Goal: Task Accomplishment & Management: Manage account settings

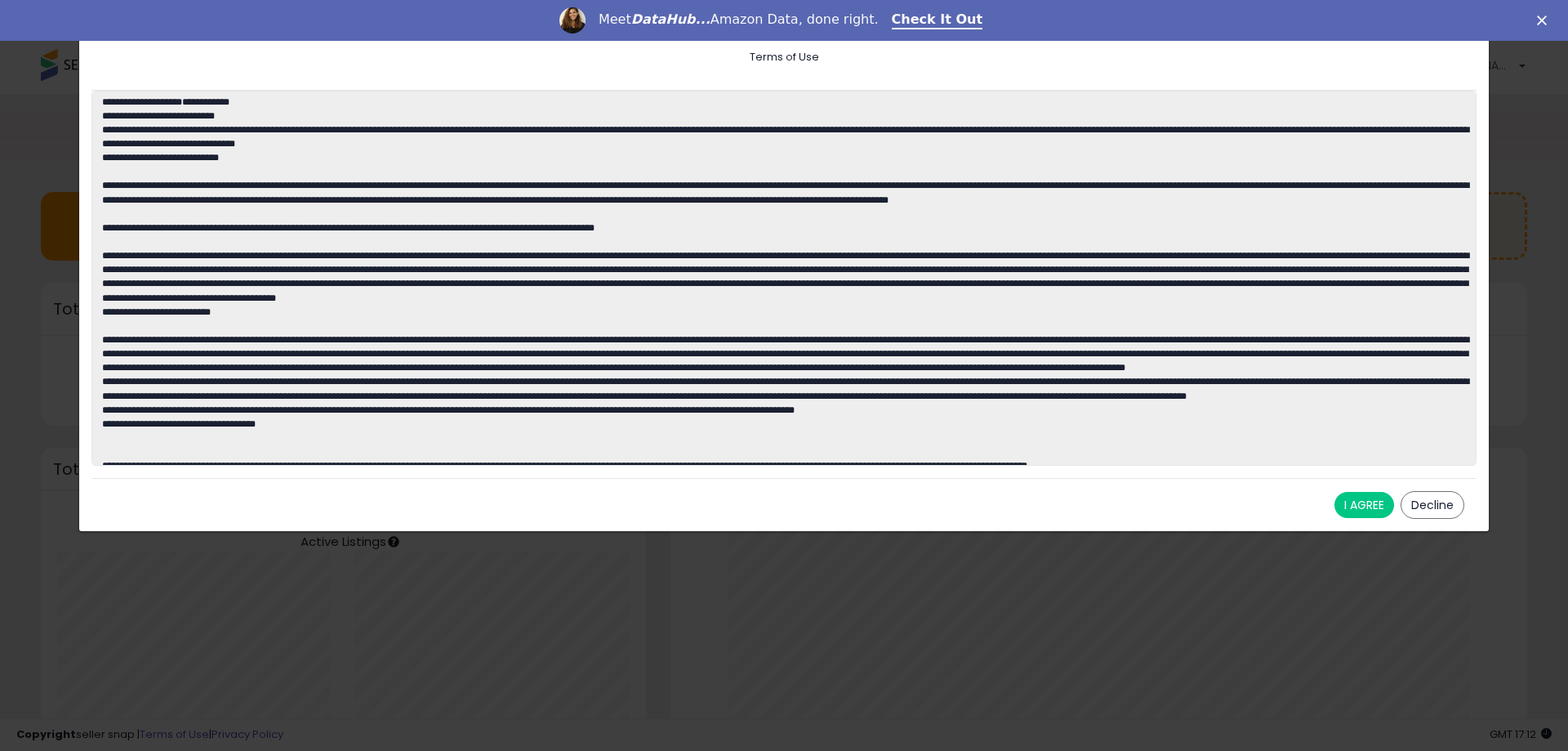
click at [1367, 511] on button "I AGREE" at bounding box center [1364, 505] width 60 height 26
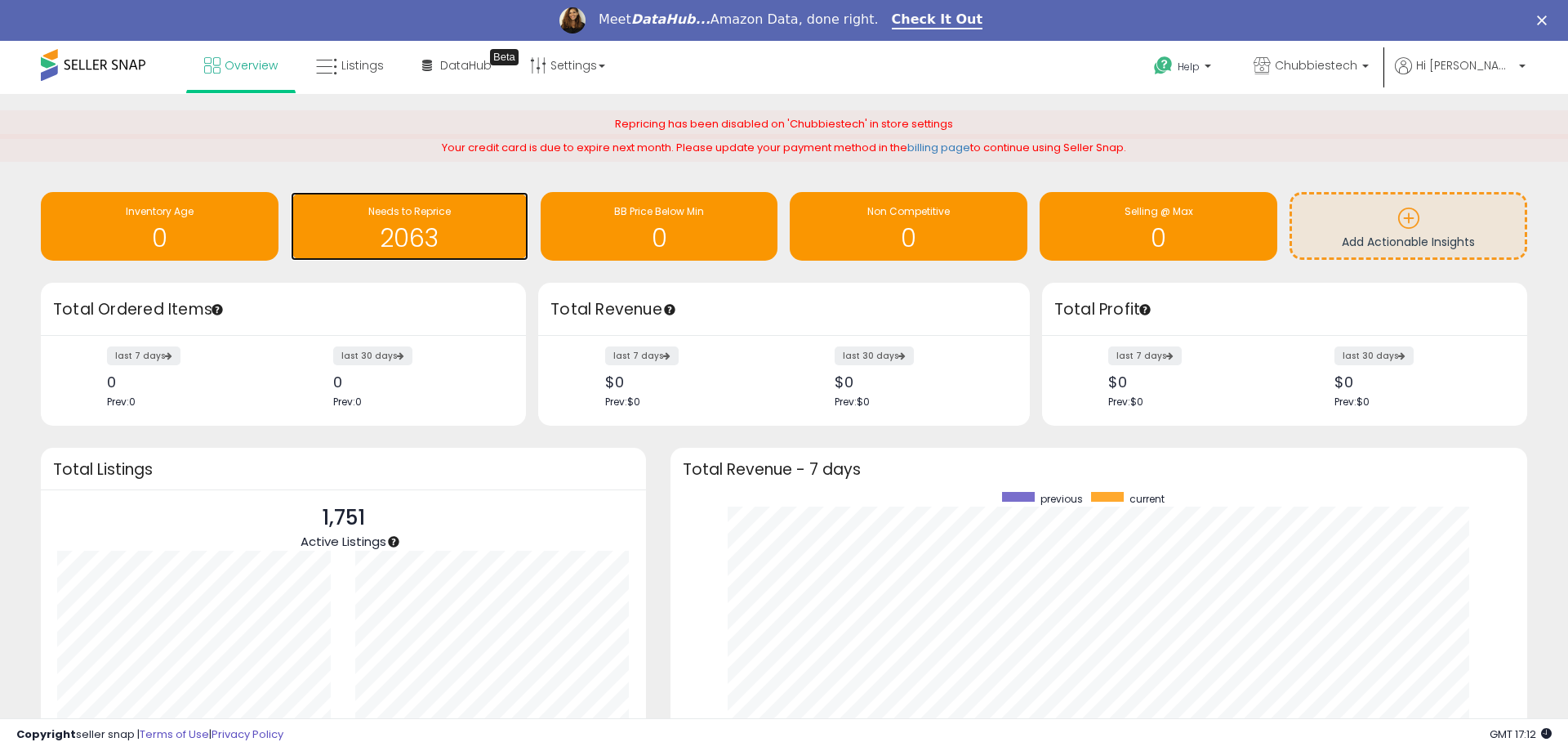
click at [358, 247] on h1 "2063" at bounding box center [409, 238] width 221 height 27
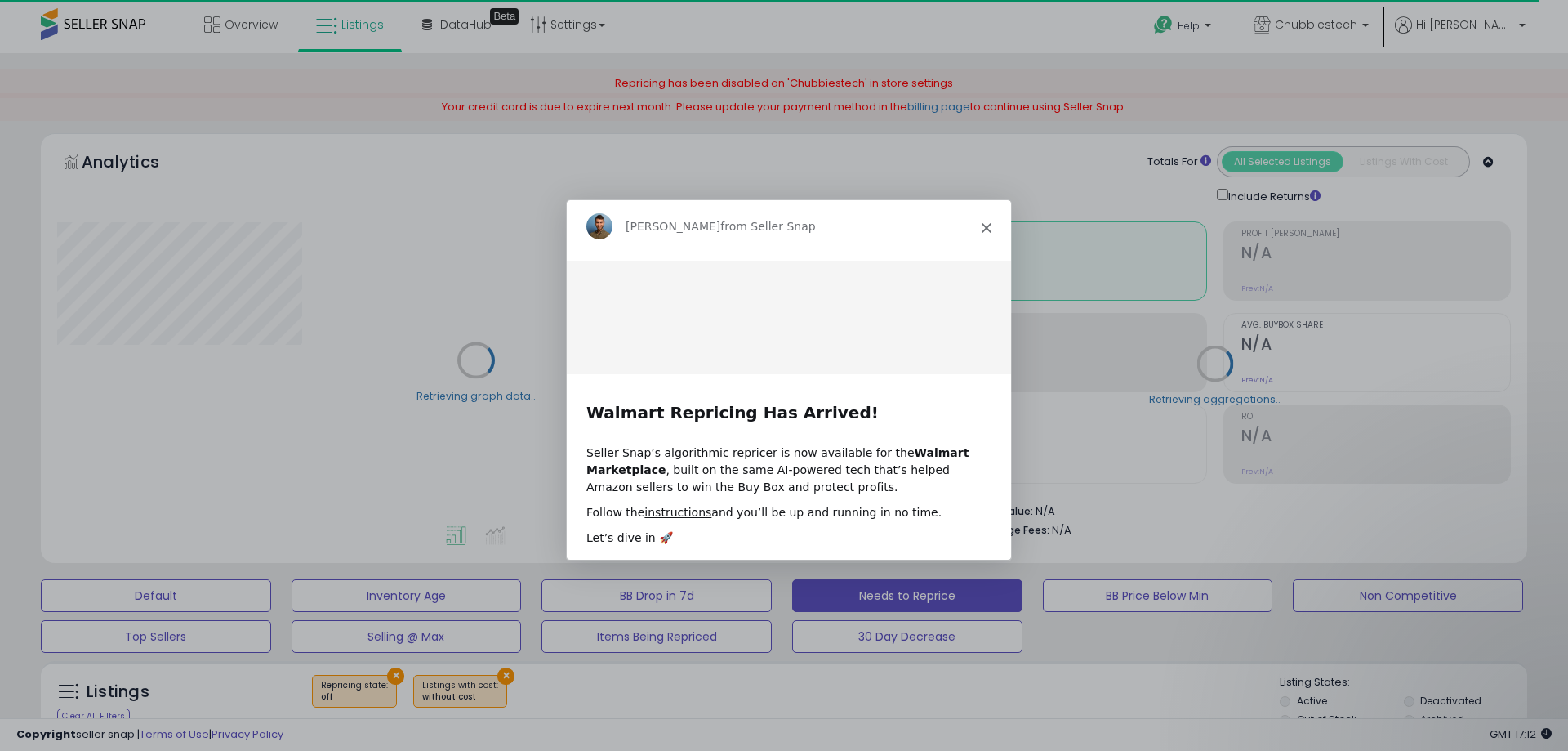
select select "**"
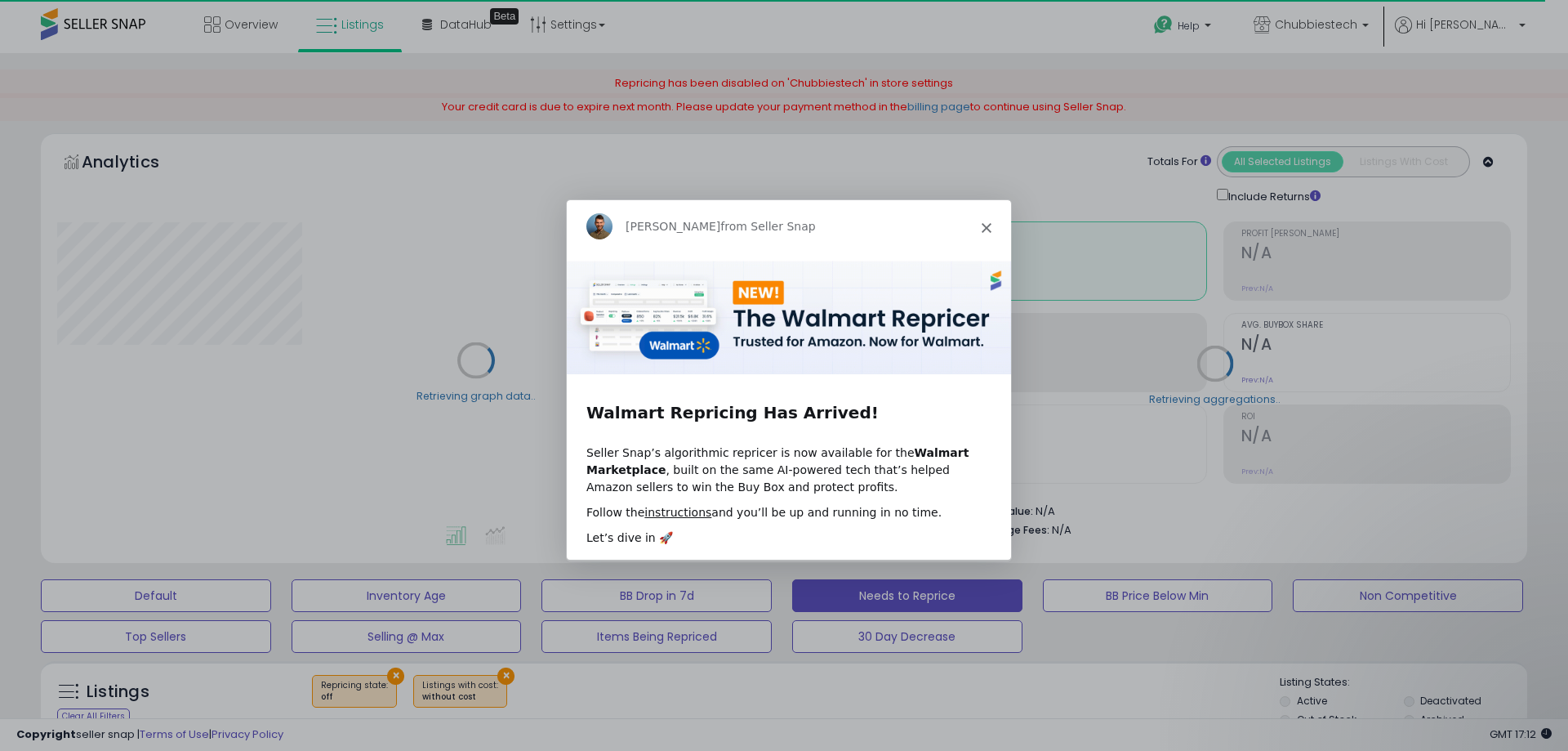
click at [988, 227] on polygon "Close" at bounding box center [985, 227] width 10 height 10
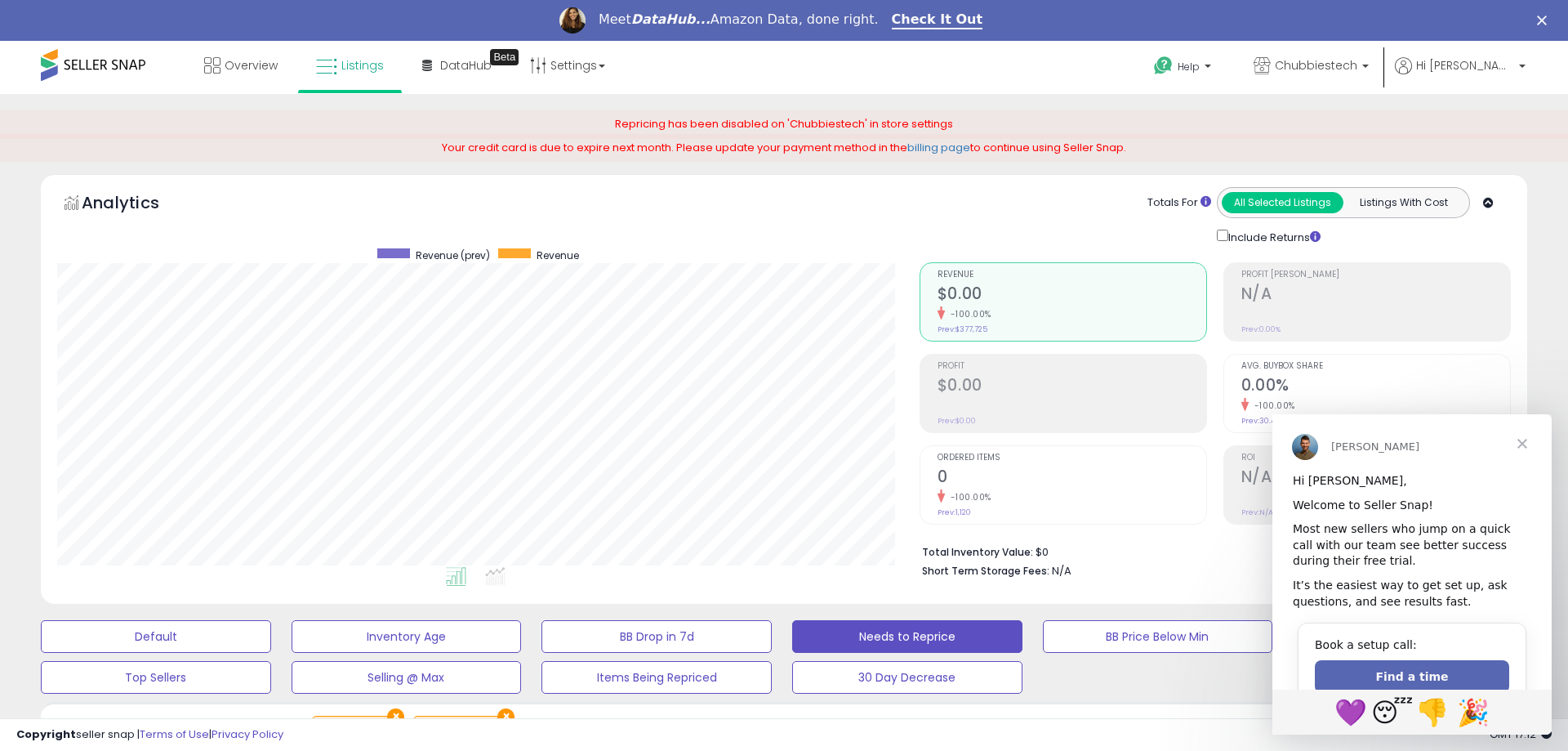
scroll to position [335, 862]
click at [1522, 444] on span "Close" at bounding box center [1522, 443] width 59 height 59
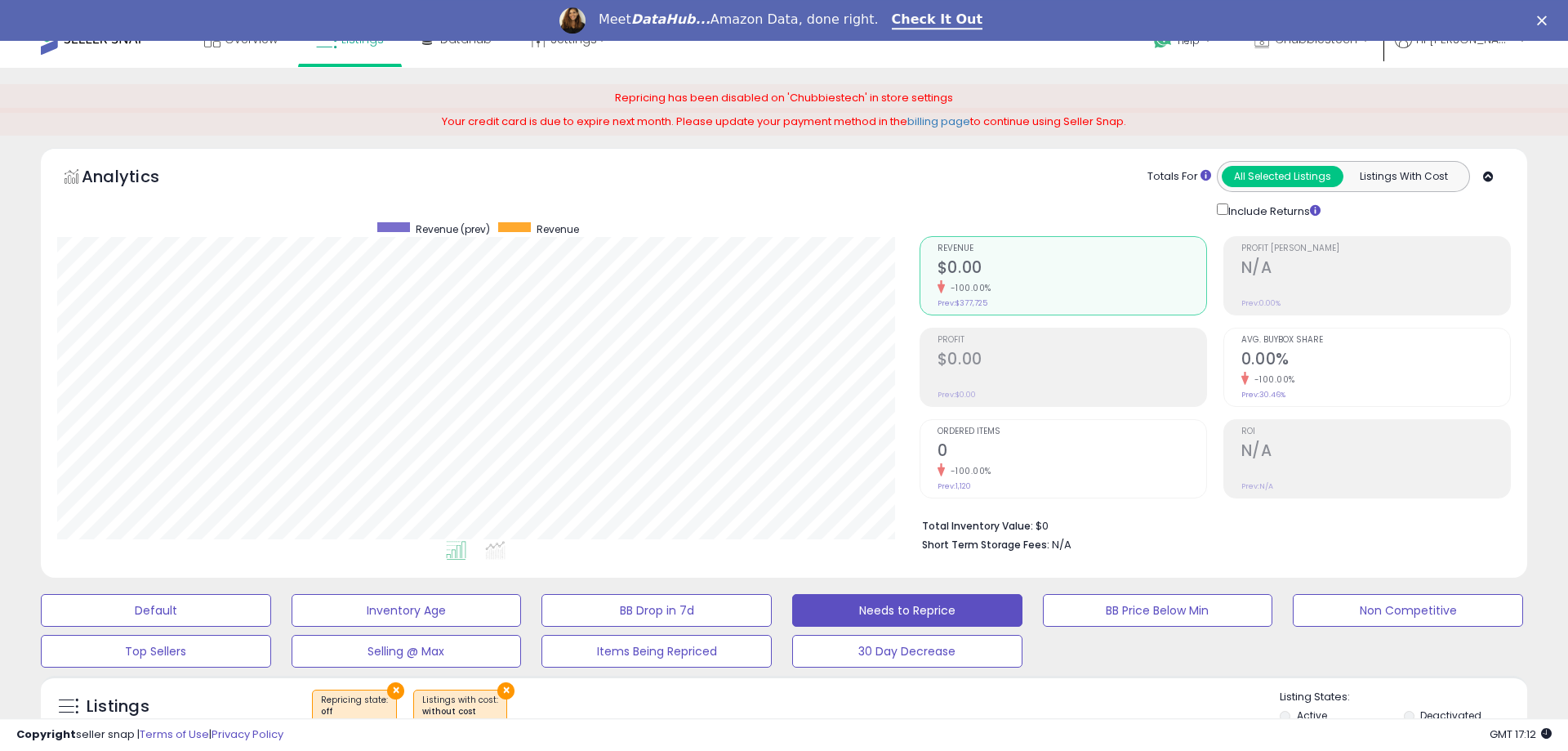
scroll to position [0, 0]
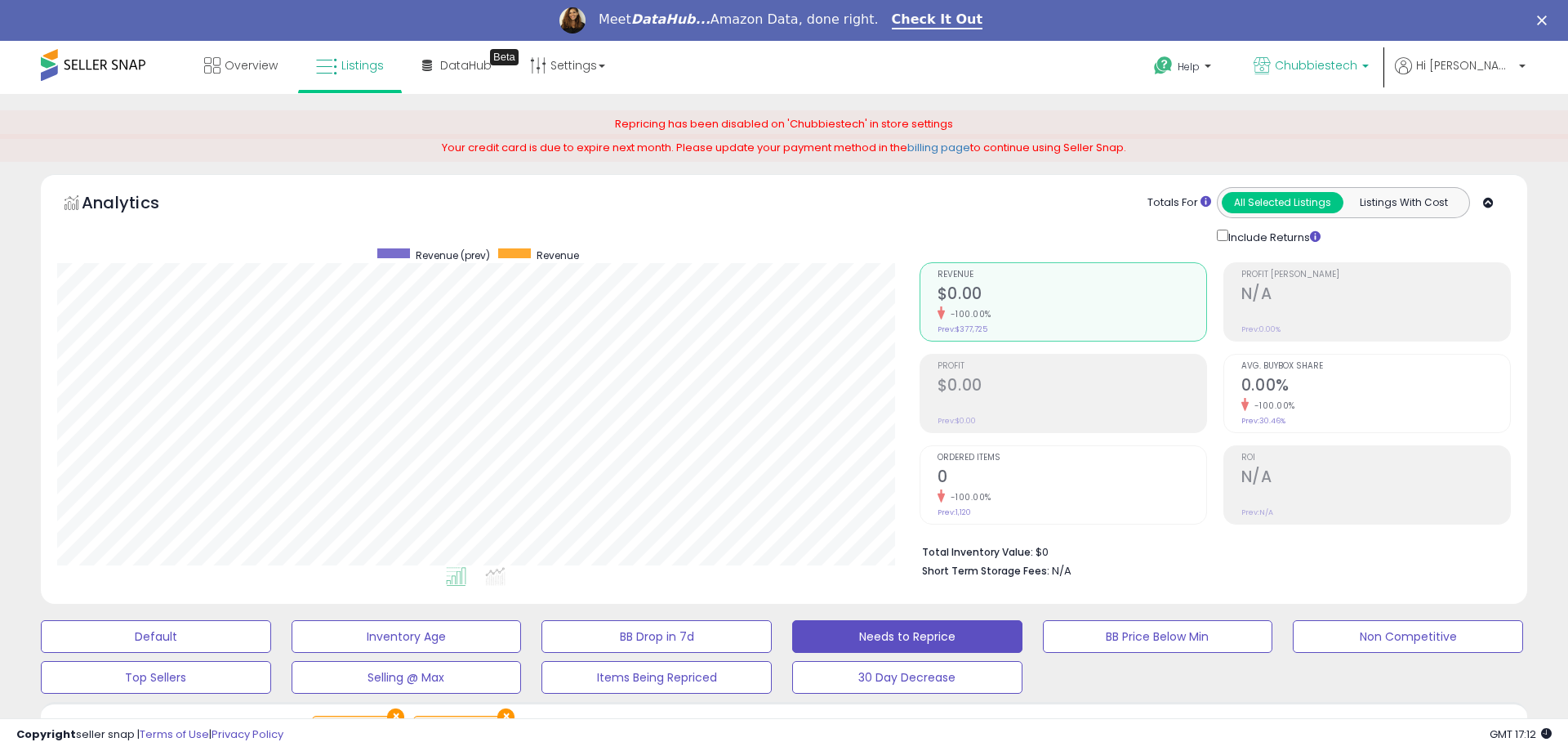
click at [1358, 72] on span "Chubbiestech" at bounding box center [1315, 65] width 82 height 16
click at [1485, 65] on span "Hi [PERSON_NAME]" at bounding box center [1465, 65] width 98 height 16
click at [1507, 124] on link "Account" at bounding box center [1489, 127] width 43 height 15
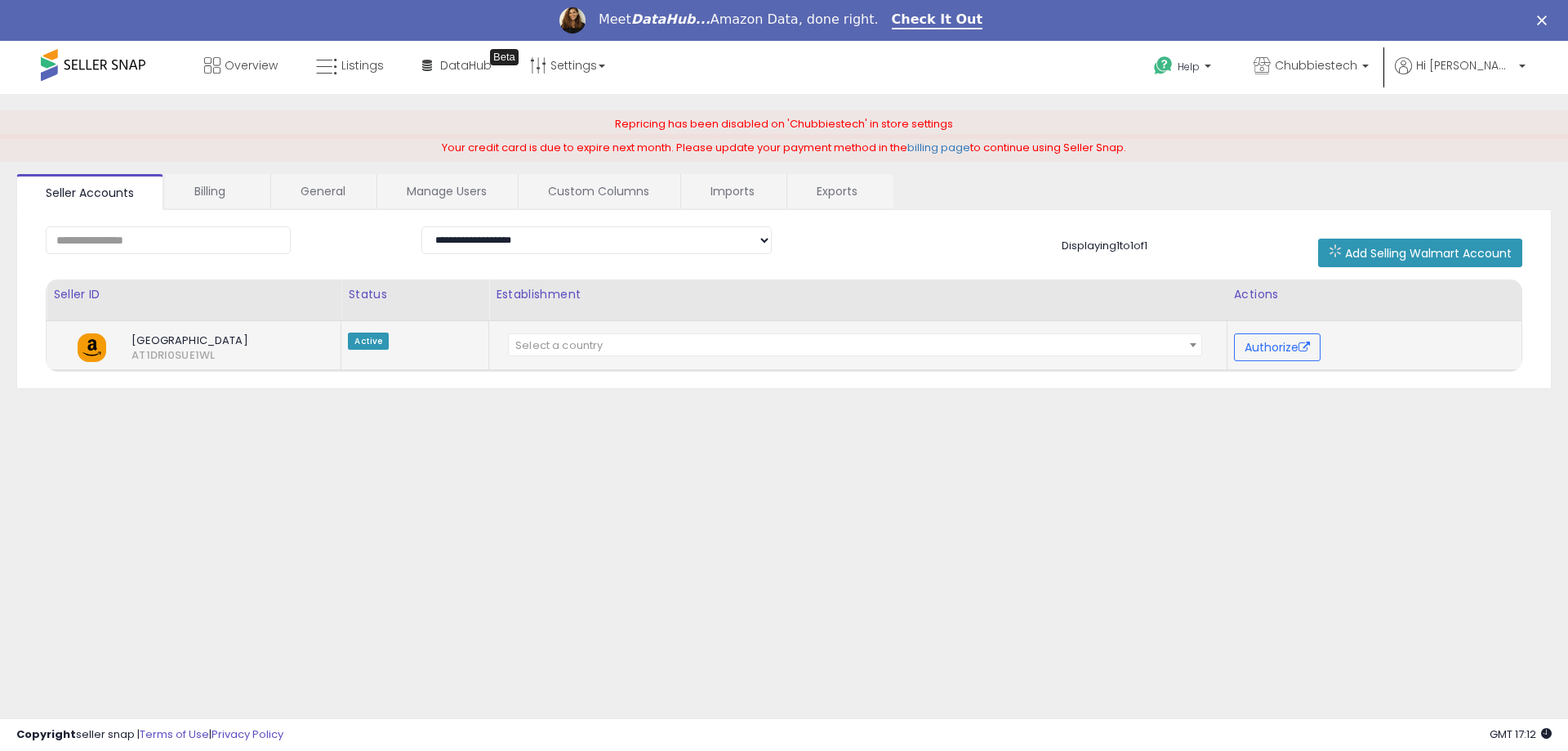
click at [582, 358] on td "**********" at bounding box center [858, 345] width 738 height 50
click at [582, 347] on span "Select a country" at bounding box center [558, 345] width 88 height 15
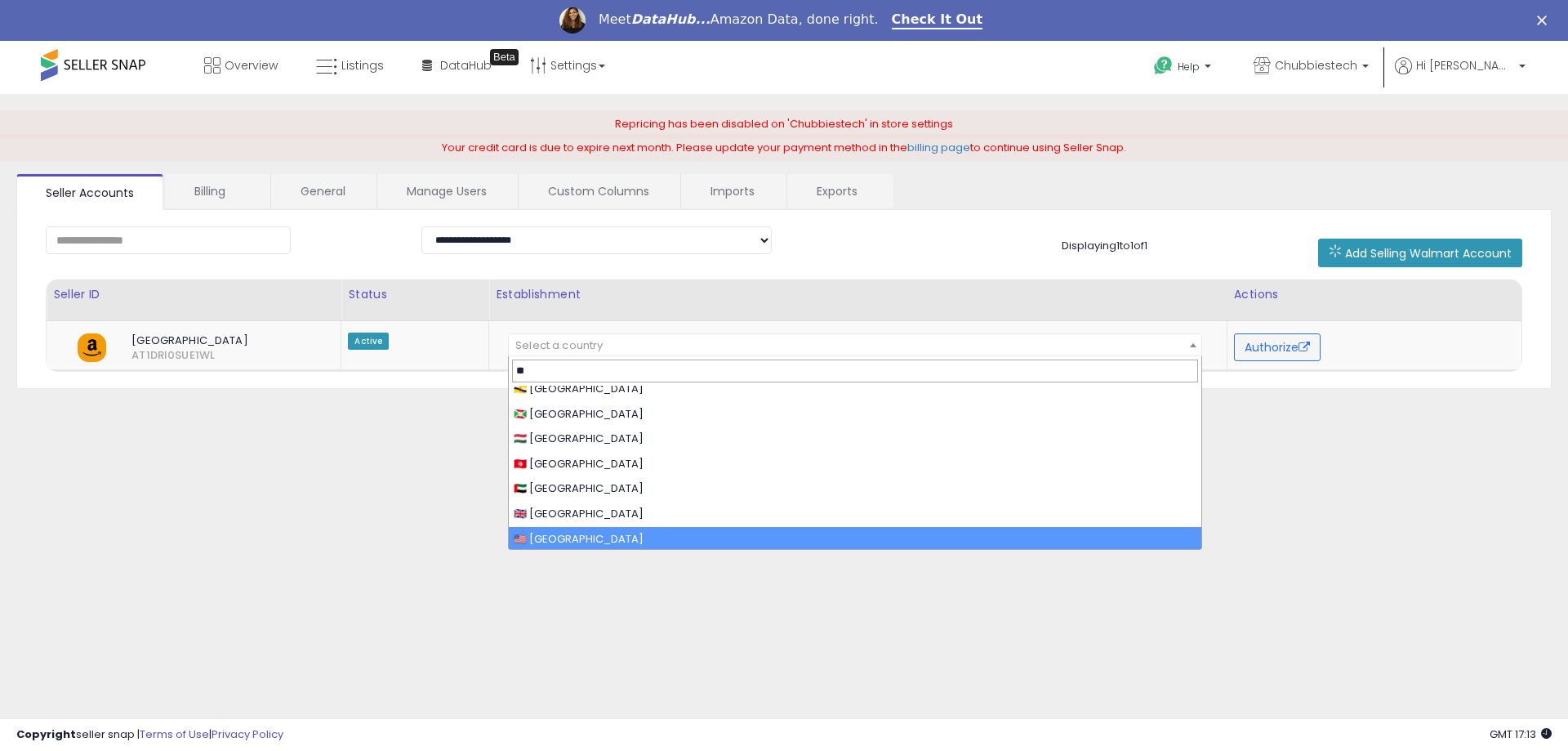
scroll to position [12, 0]
type input "**"
select select "**"
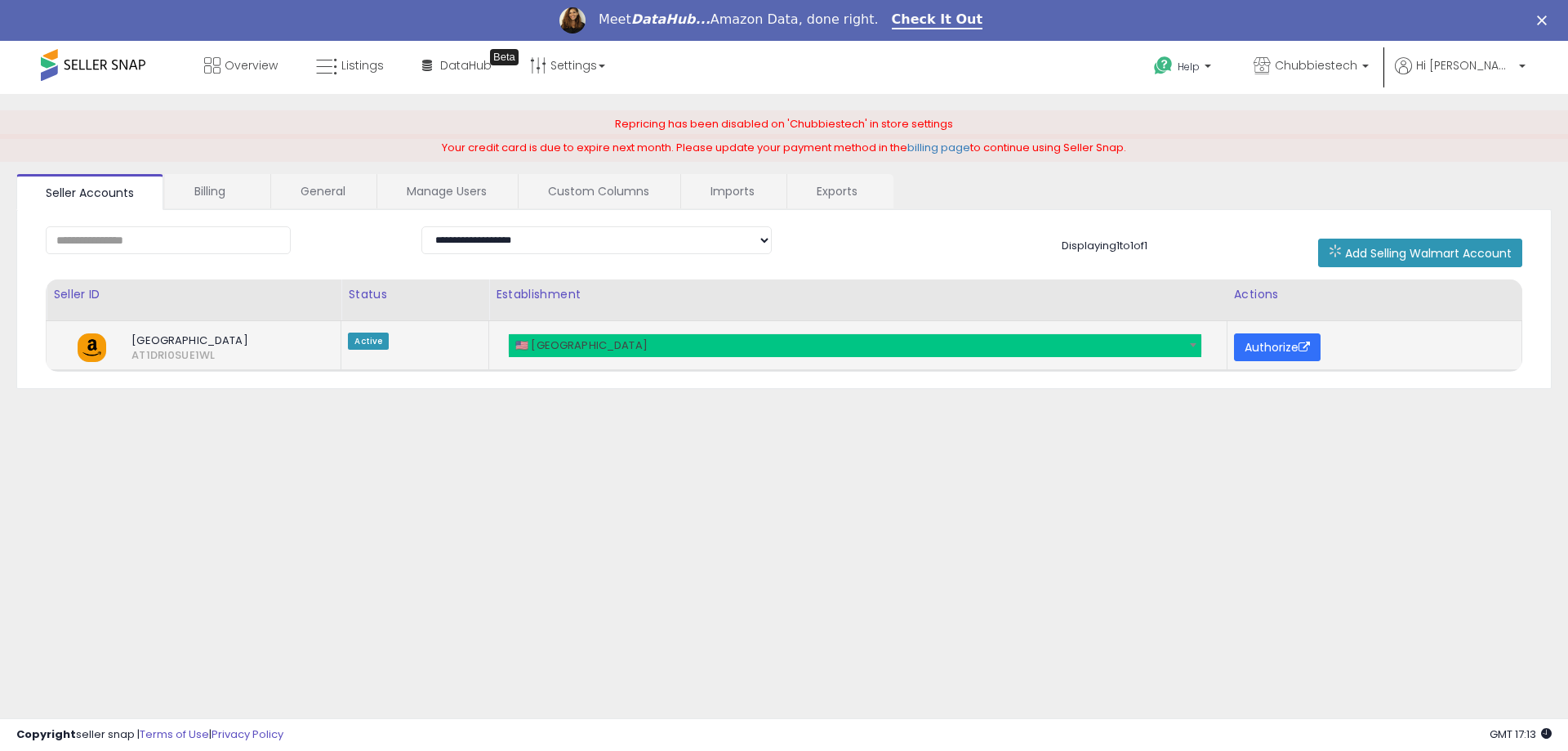
click at [1274, 349] on button "Authorize" at bounding box center [1277, 347] width 87 height 28
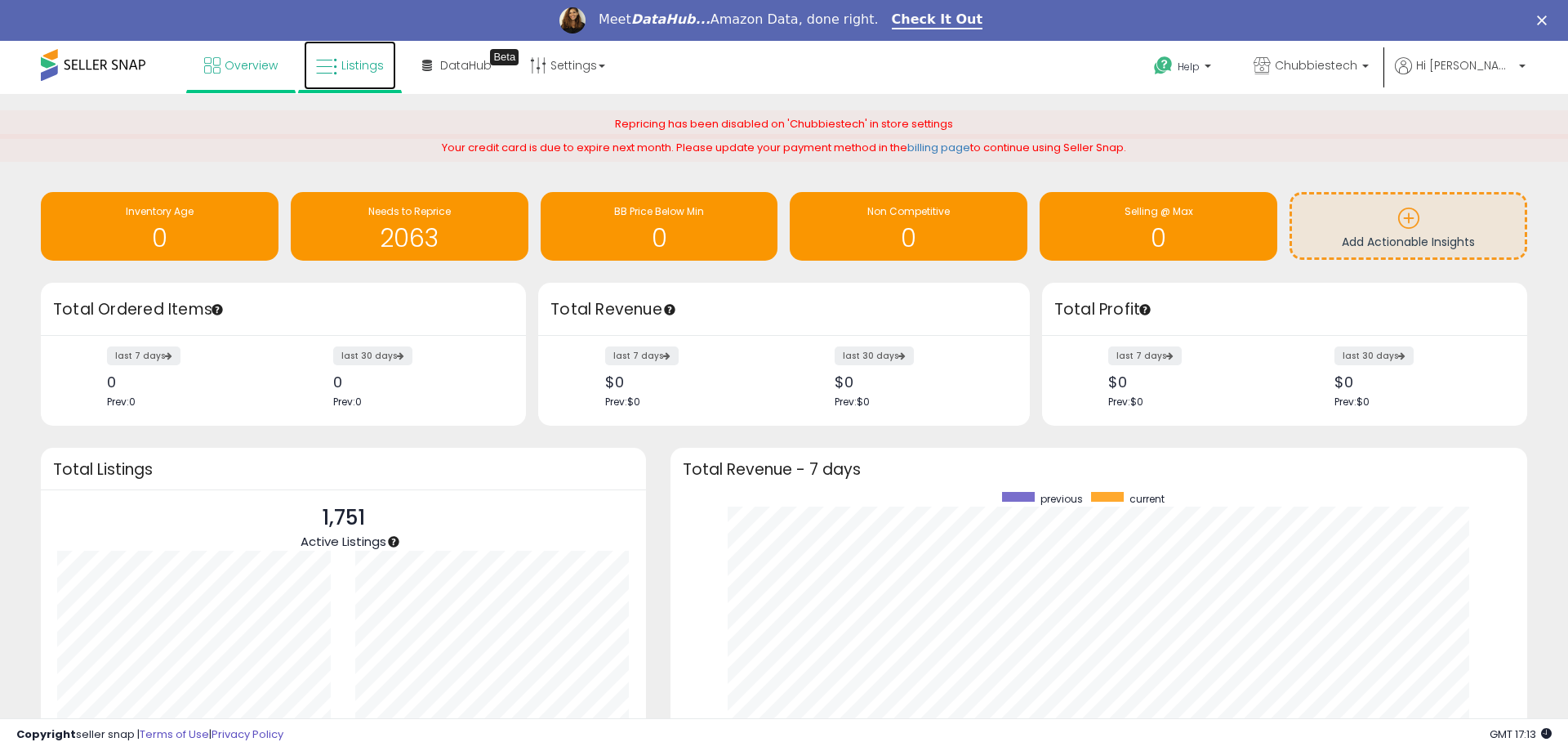
click at [354, 59] on span "Listings" at bounding box center [362, 65] width 42 height 16
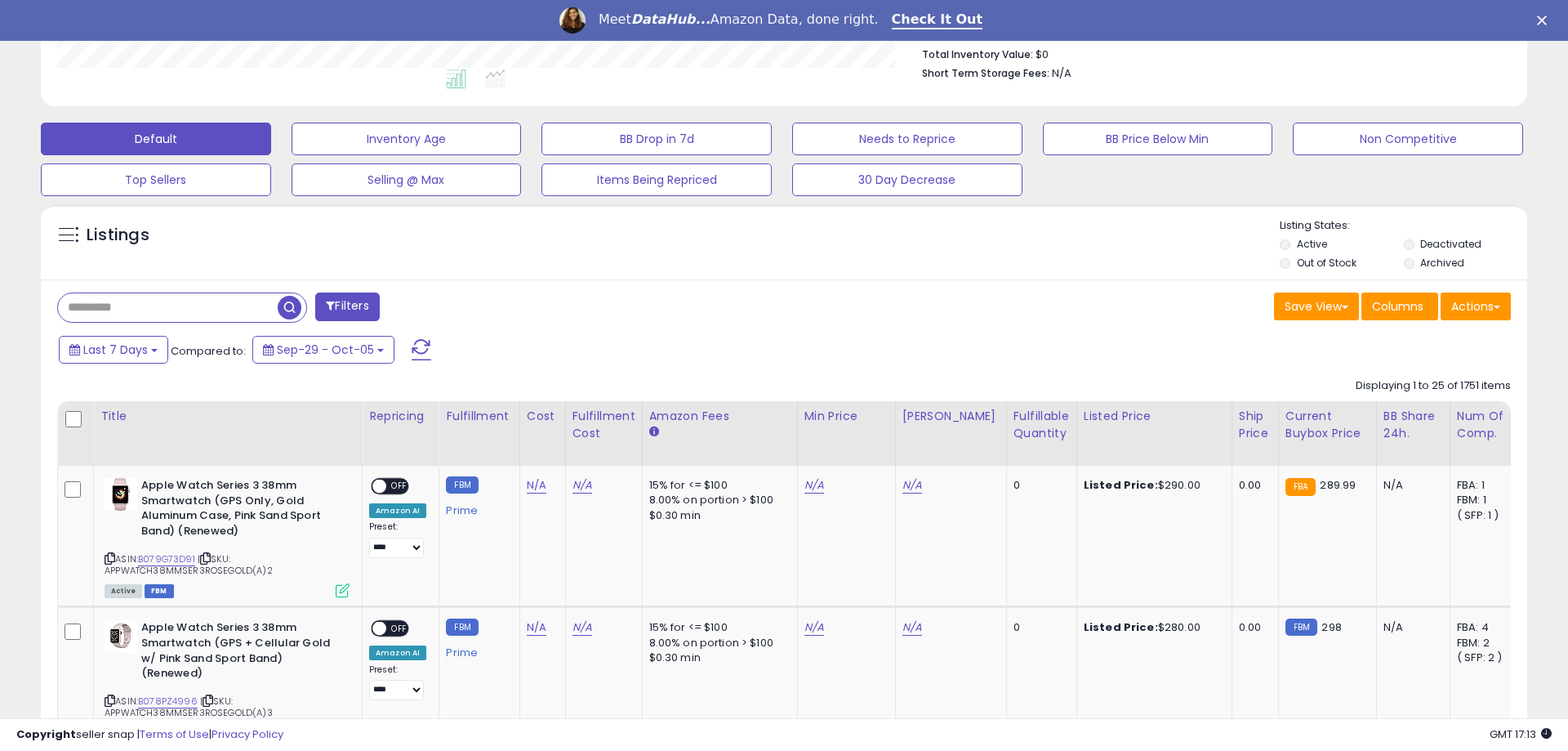
scroll to position [335, 862]
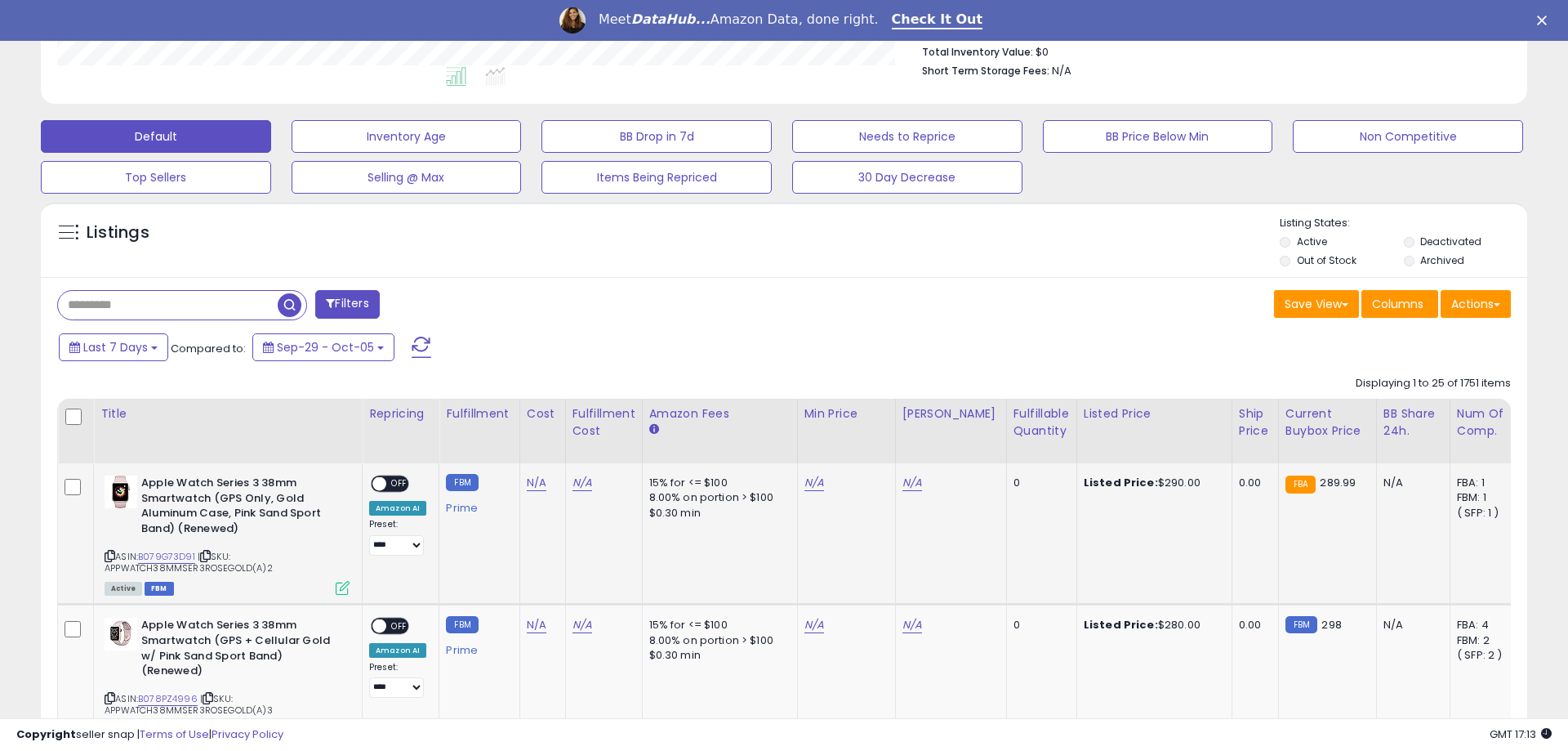
click at [269, 492] on b "Apple Watch Series 3 38mm Smartwatch (GPS Only, Gold Aluminum Case, Pink Sand S…" at bounding box center [241, 508] width 198 height 65
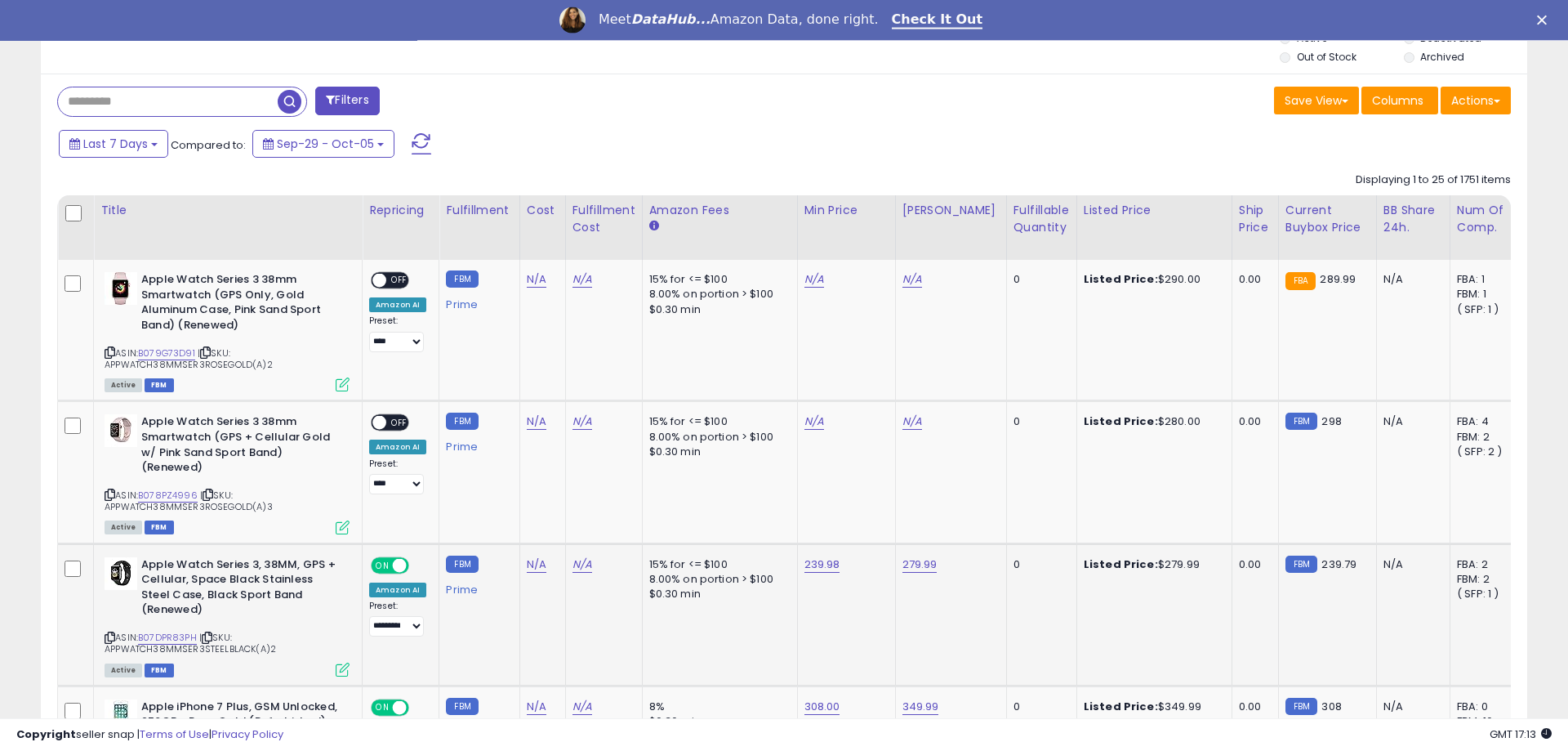
scroll to position [500, 0]
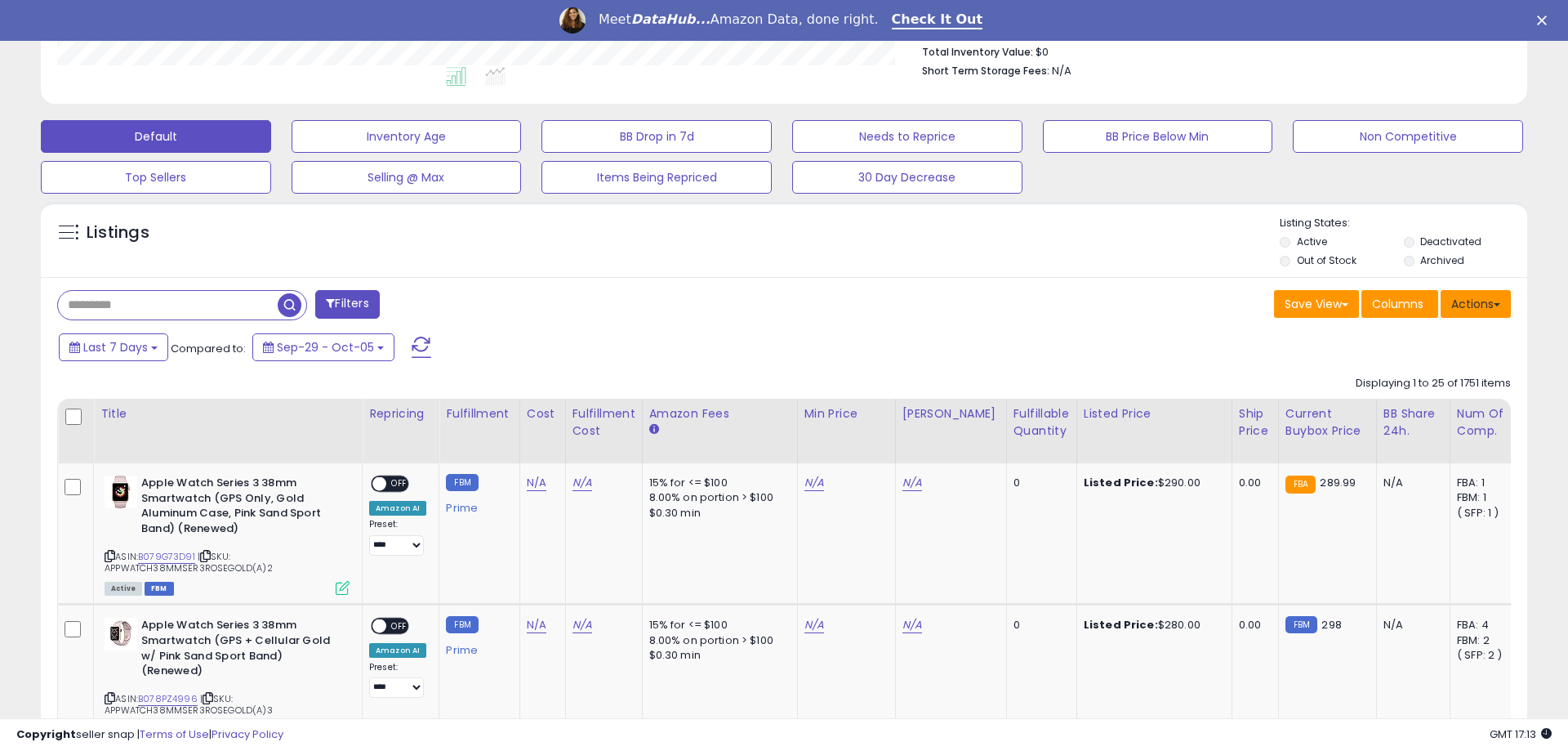
click at [1486, 311] on button "Actions" at bounding box center [1476, 303] width 70 height 28
click at [1321, 303] on button "Save View" at bounding box center [1316, 303] width 85 height 28
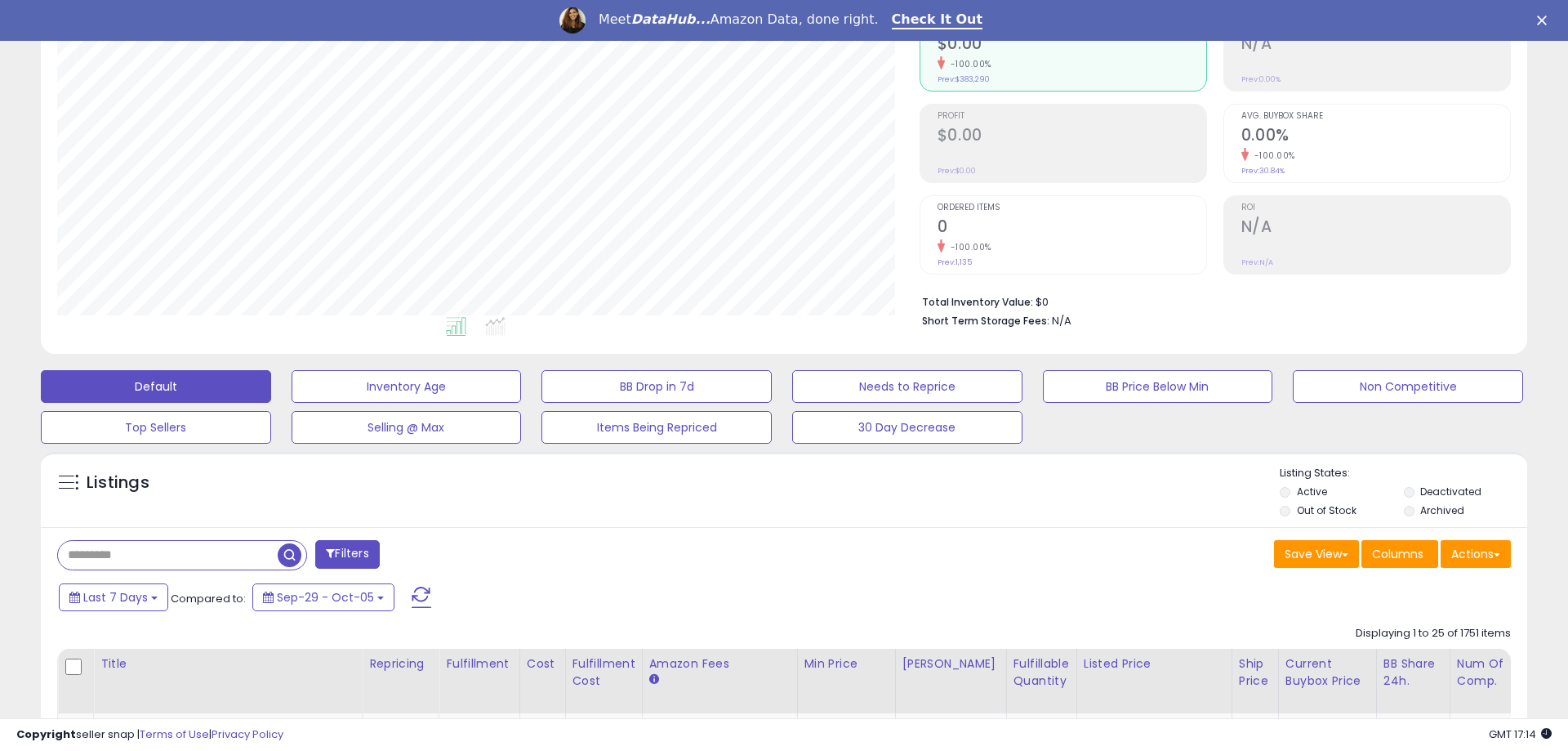
scroll to position [0, 0]
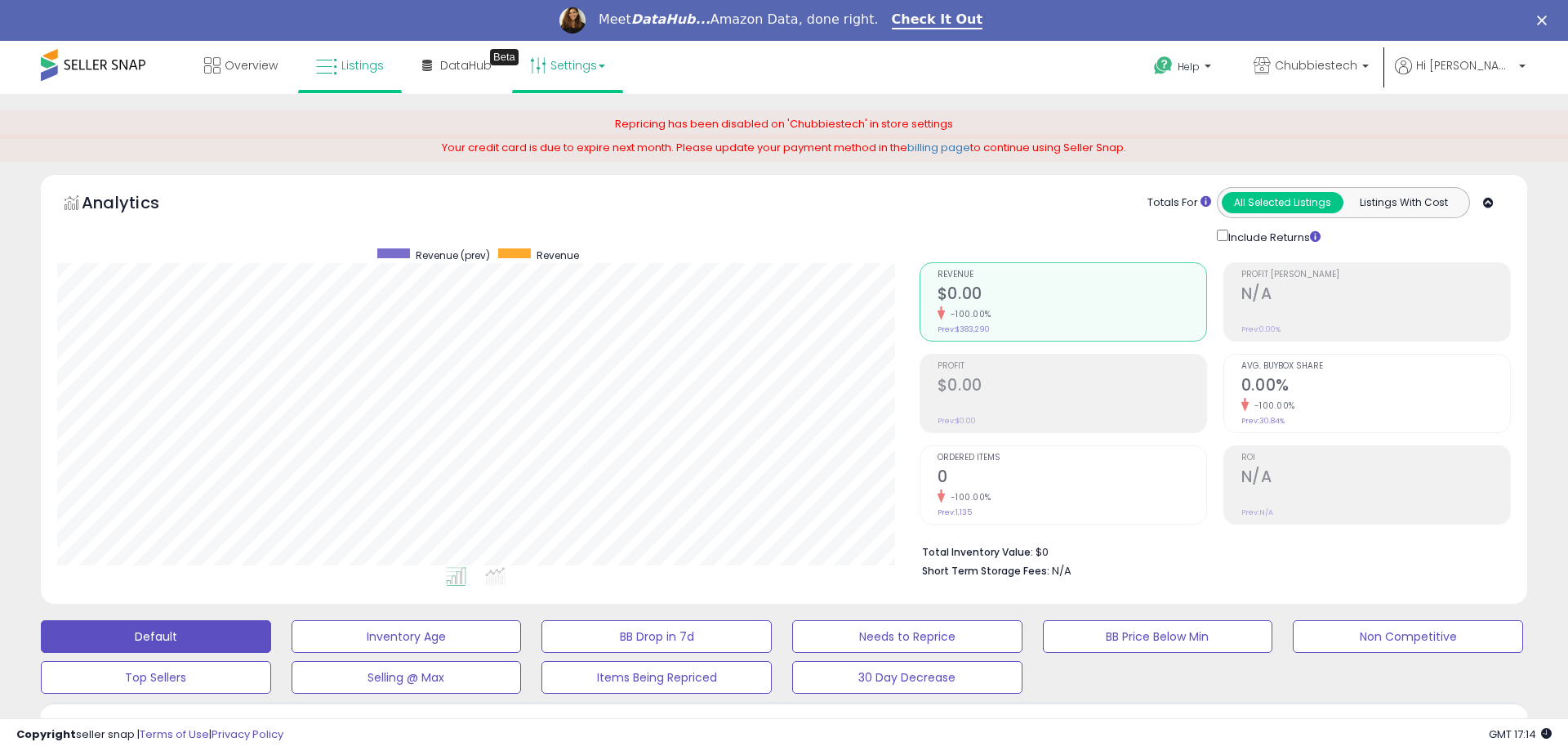
click at [530, 77] on link "Settings" at bounding box center [567, 65] width 99 height 49
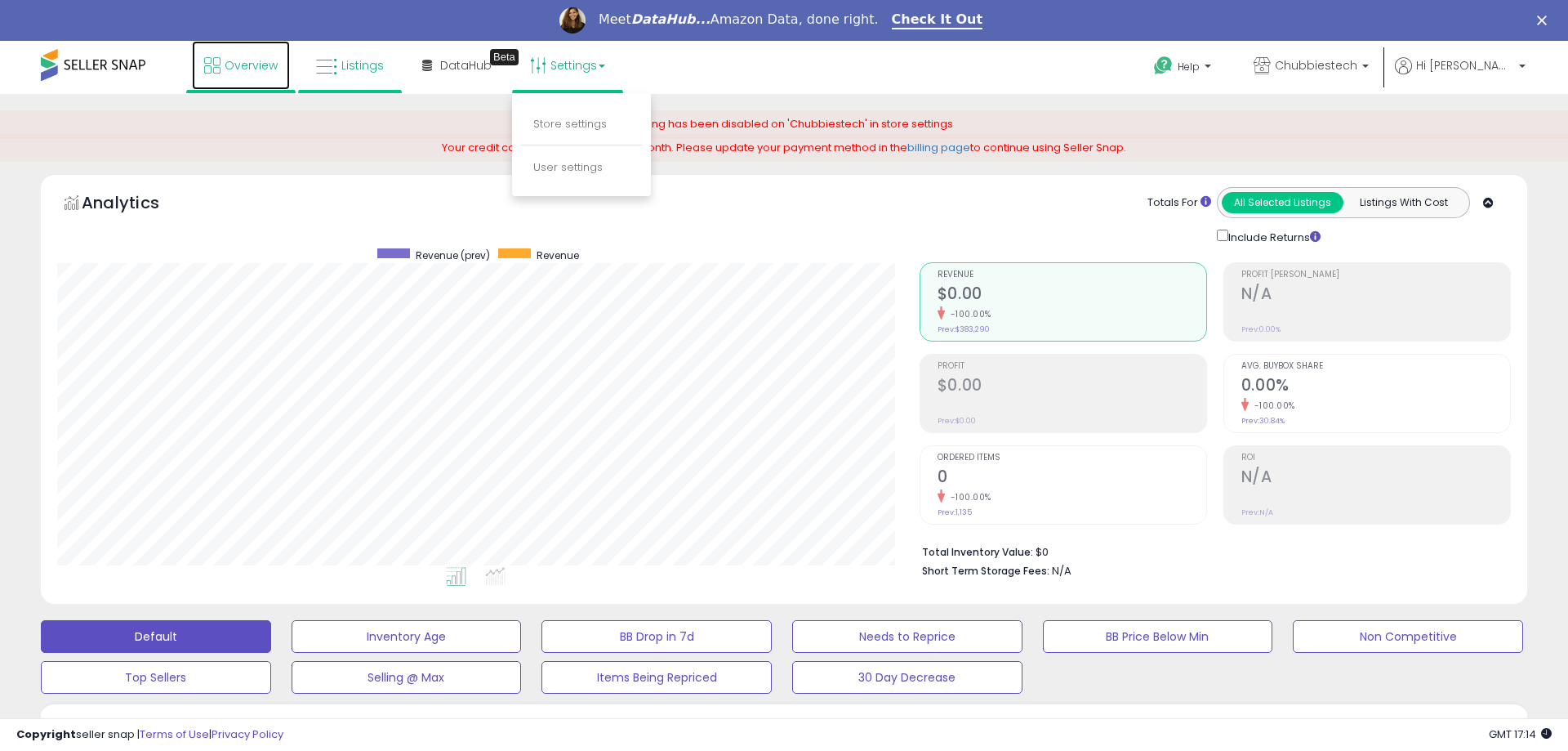
click at [241, 60] on span "Overview" at bounding box center [251, 65] width 53 height 16
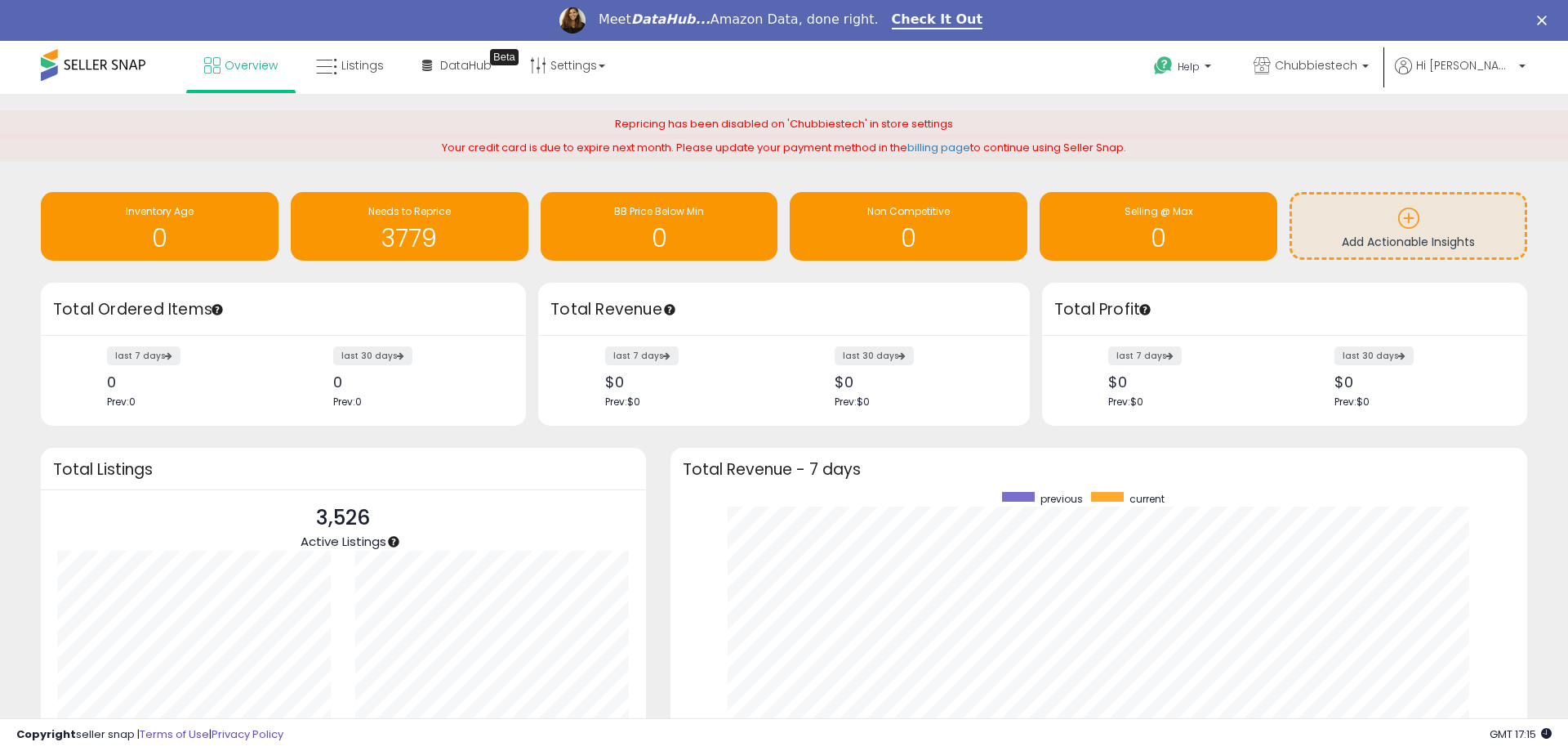
click at [201, 161] on div "Your credit card is due to expire next month. Please update your payment method…" at bounding box center [784, 148] width 1568 height 29
click at [1412, 68] on icon at bounding box center [1403, 65] width 17 height 17
click at [1491, 174] on link "Profile" at bounding box center [1489, 171] width 32 height 15
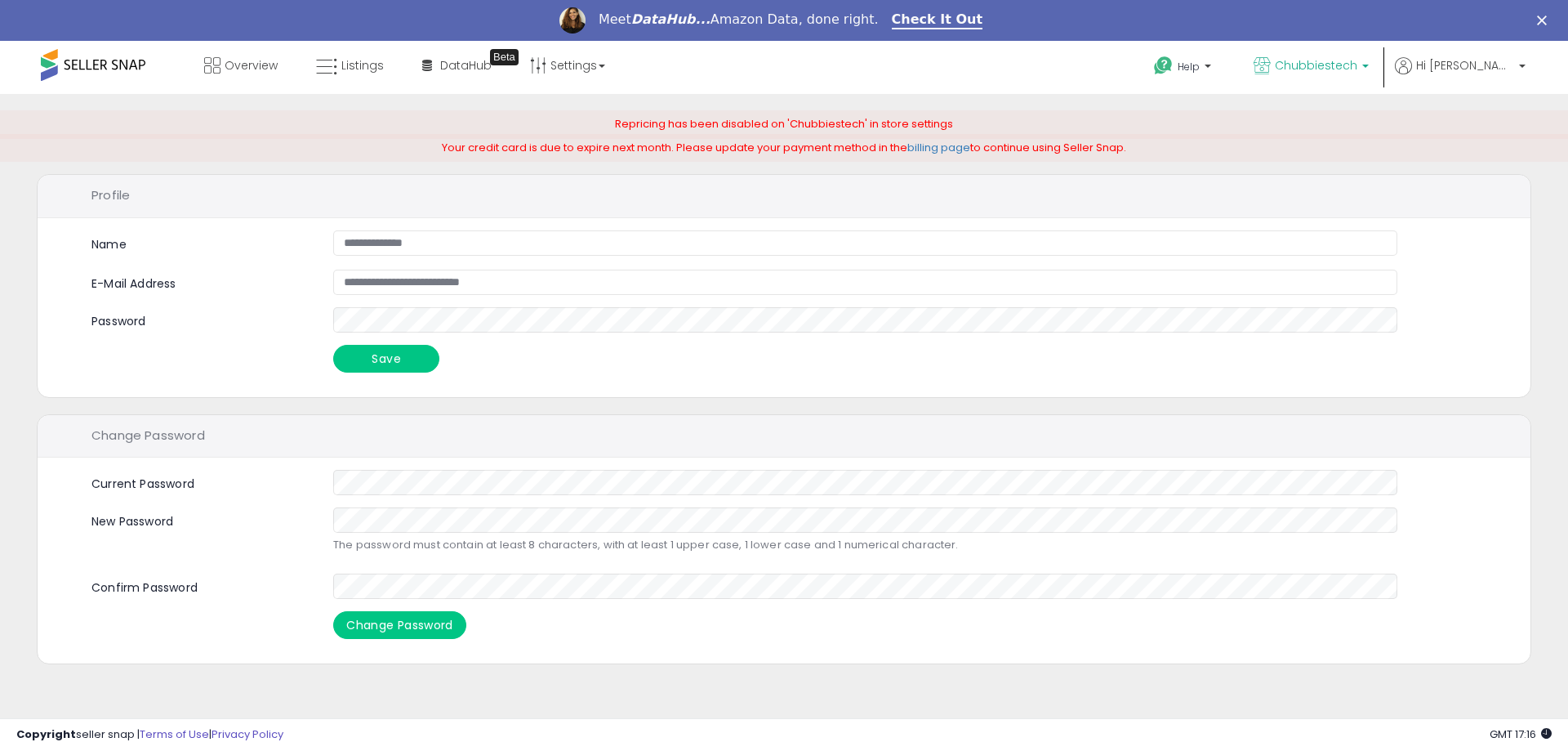
click at [1352, 71] on span "Chubbiestech" at bounding box center [1315, 65] width 82 height 16
click at [1371, 125] on p "Chubbiestech 2,012 listings" at bounding box center [1250, 116] width 241 height 32
click at [238, 75] on link "Overview" at bounding box center [241, 65] width 98 height 49
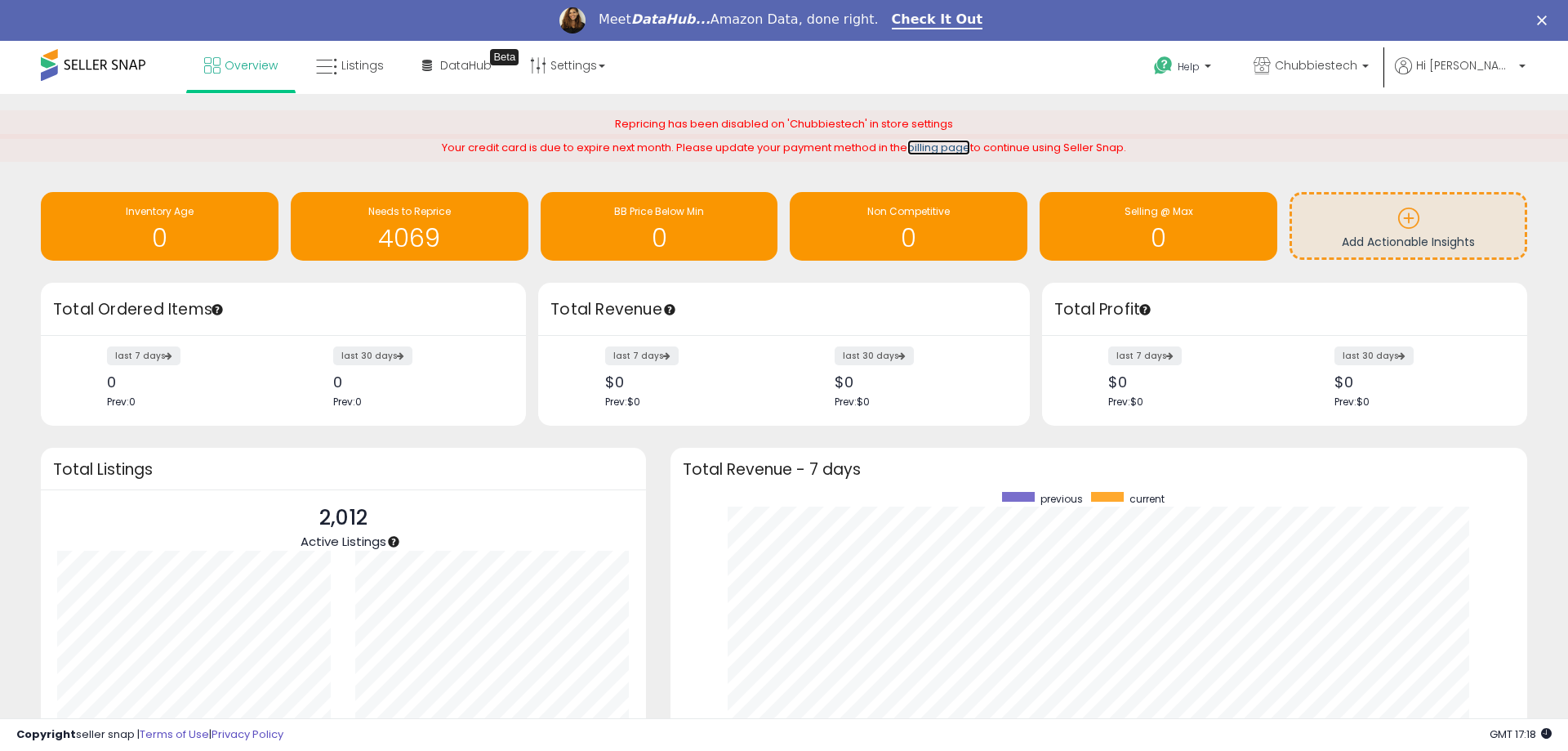
click at [947, 151] on link "billing page" at bounding box center [939, 147] width 63 height 15
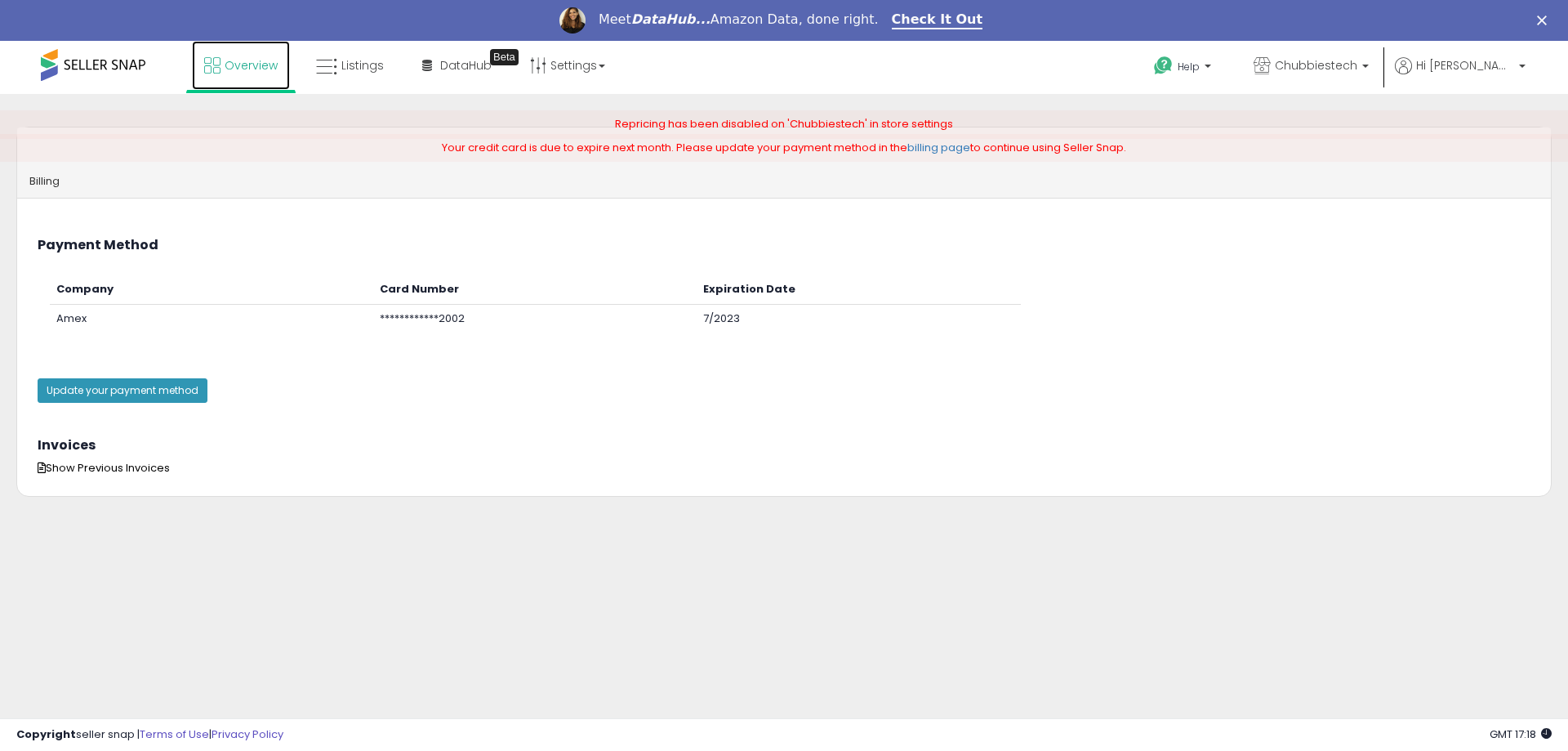
click at [236, 83] on link "Overview" at bounding box center [241, 65] width 98 height 49
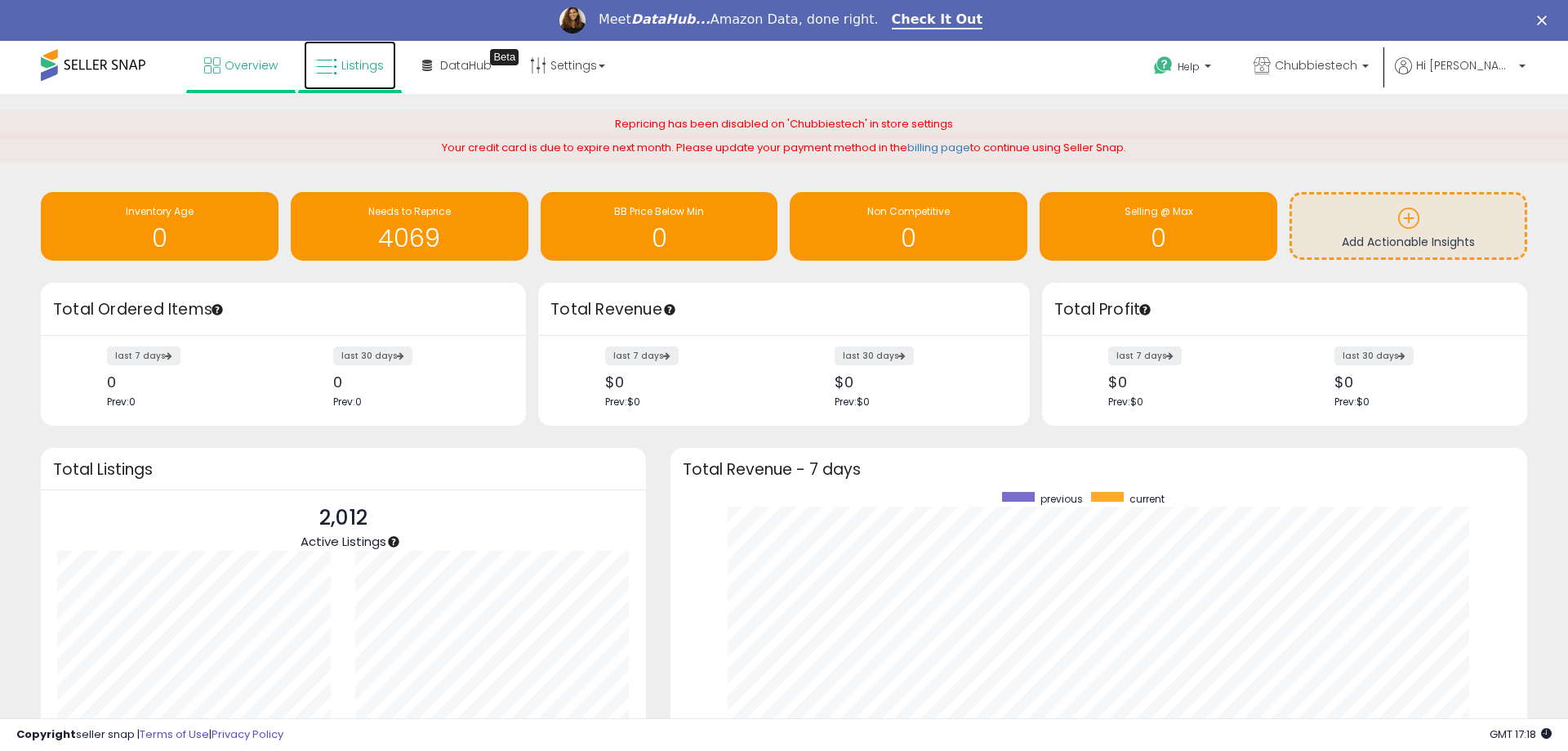
click at [359, 65] on span "Listings" at bounding box center [362, 65] width 42 height 16
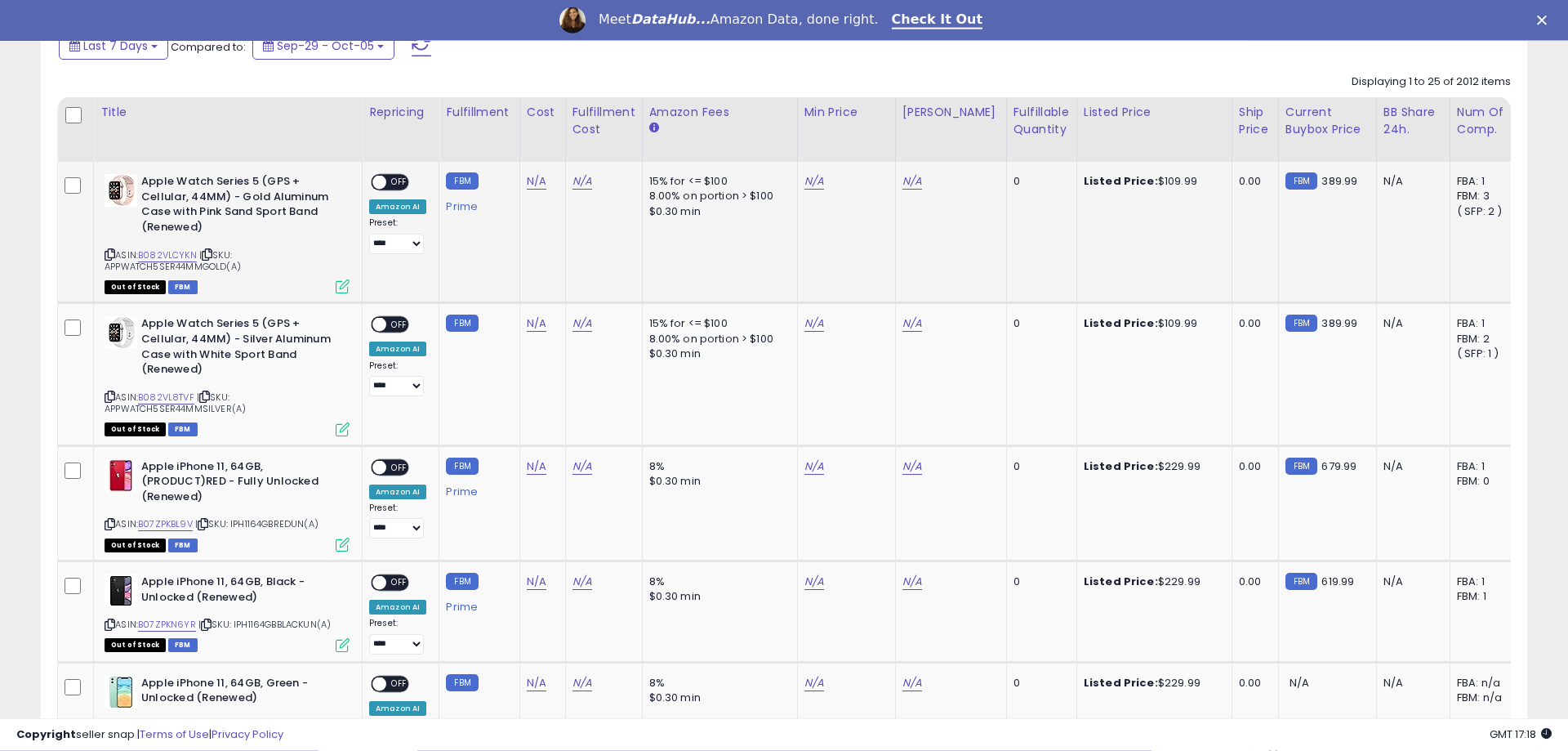
scroll to position [750, 0]
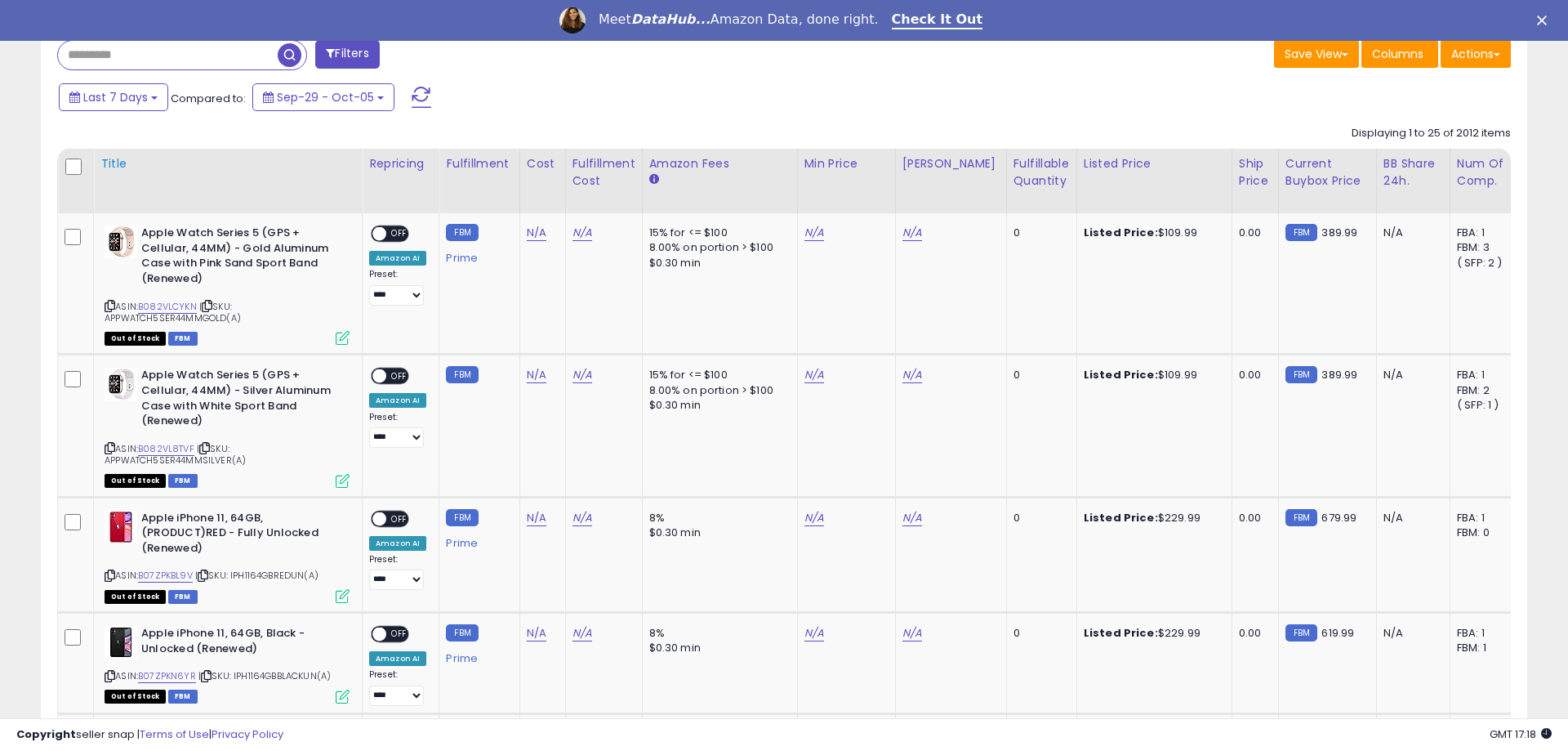
click at [321, 182] on th "Title" at bounding box center [228, 181] width 269 height 65
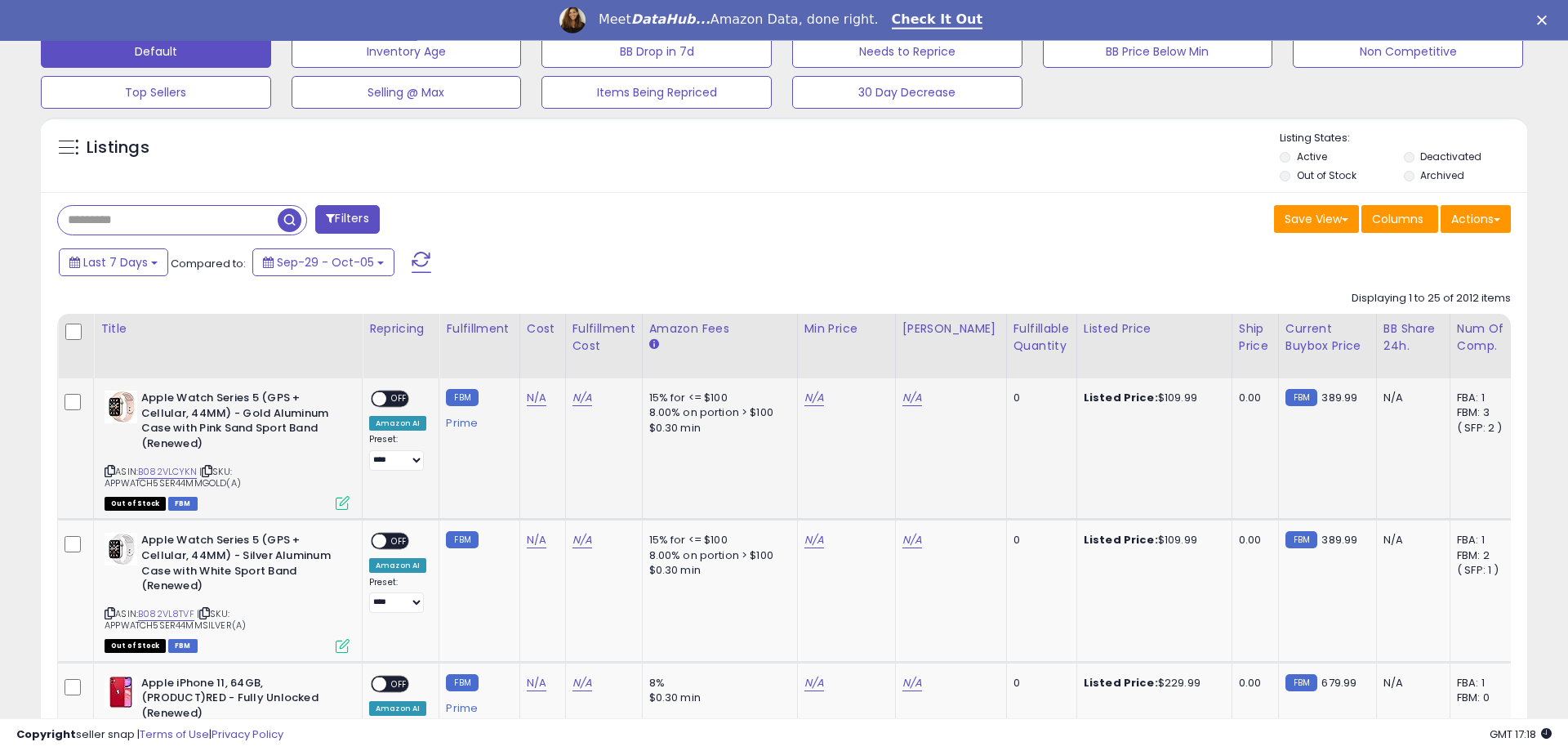
scroll to position [583, 0]
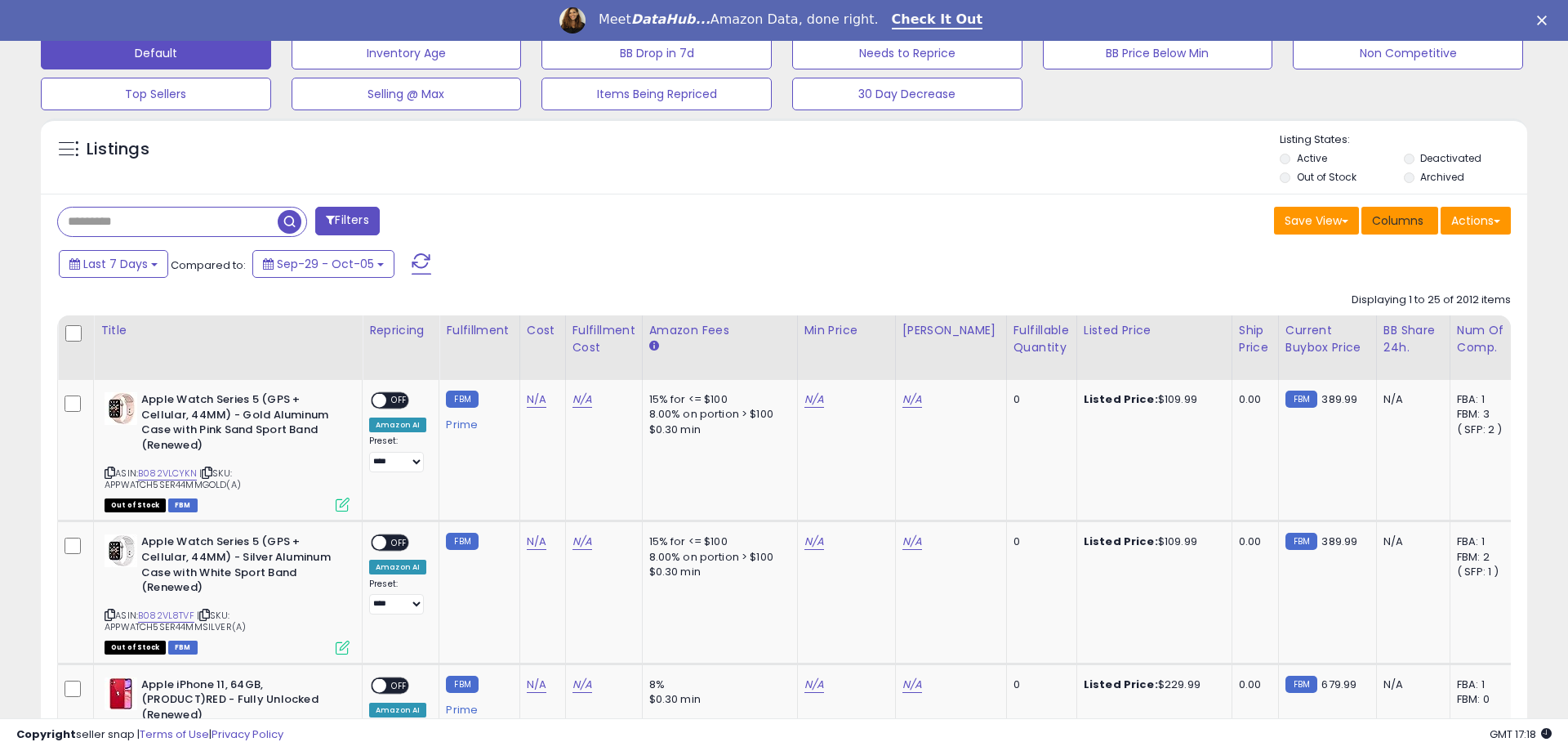
click at [1392, 220] on span "Columns" at bounding box center [1397, 220] width 51 height 16
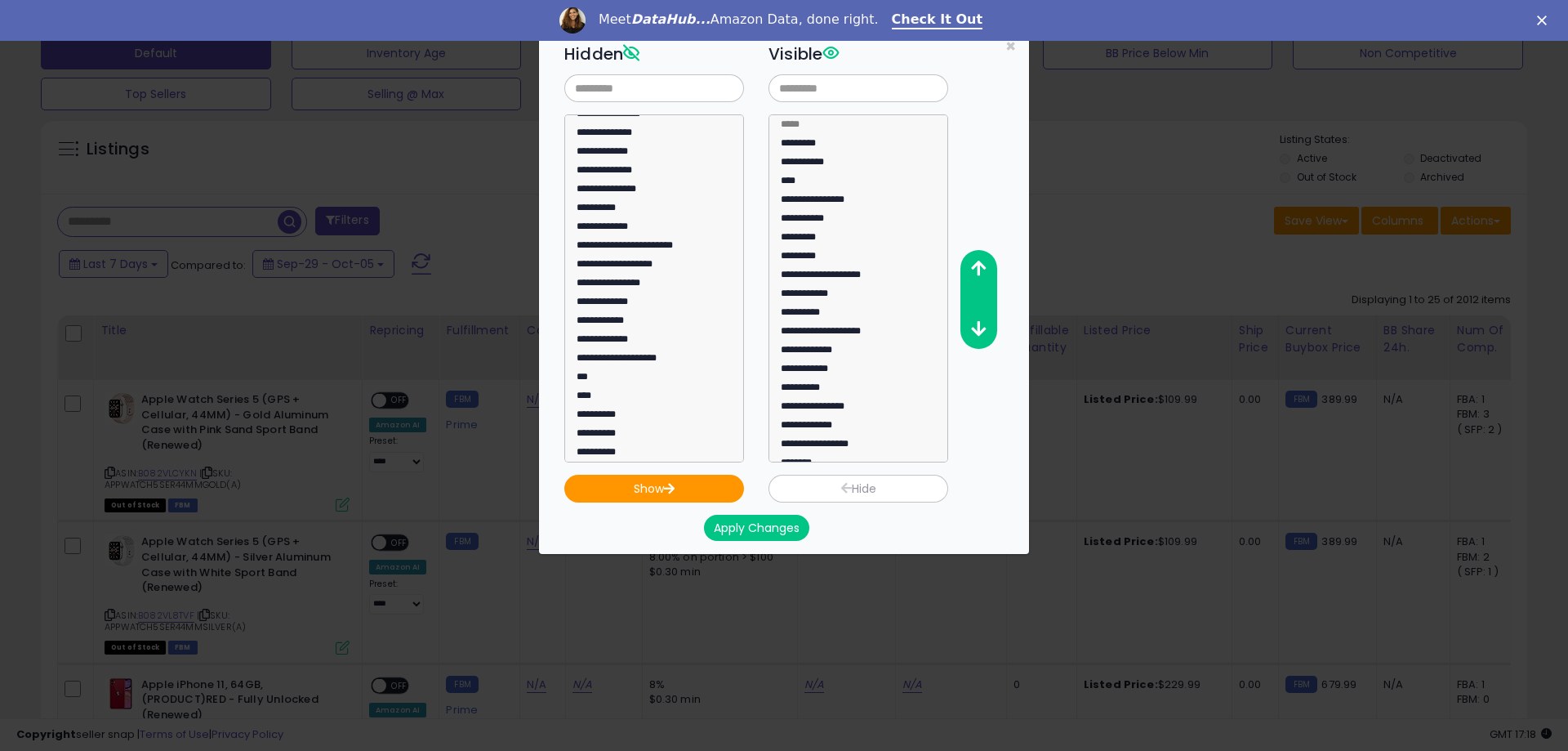
scroll to position [665, 0]
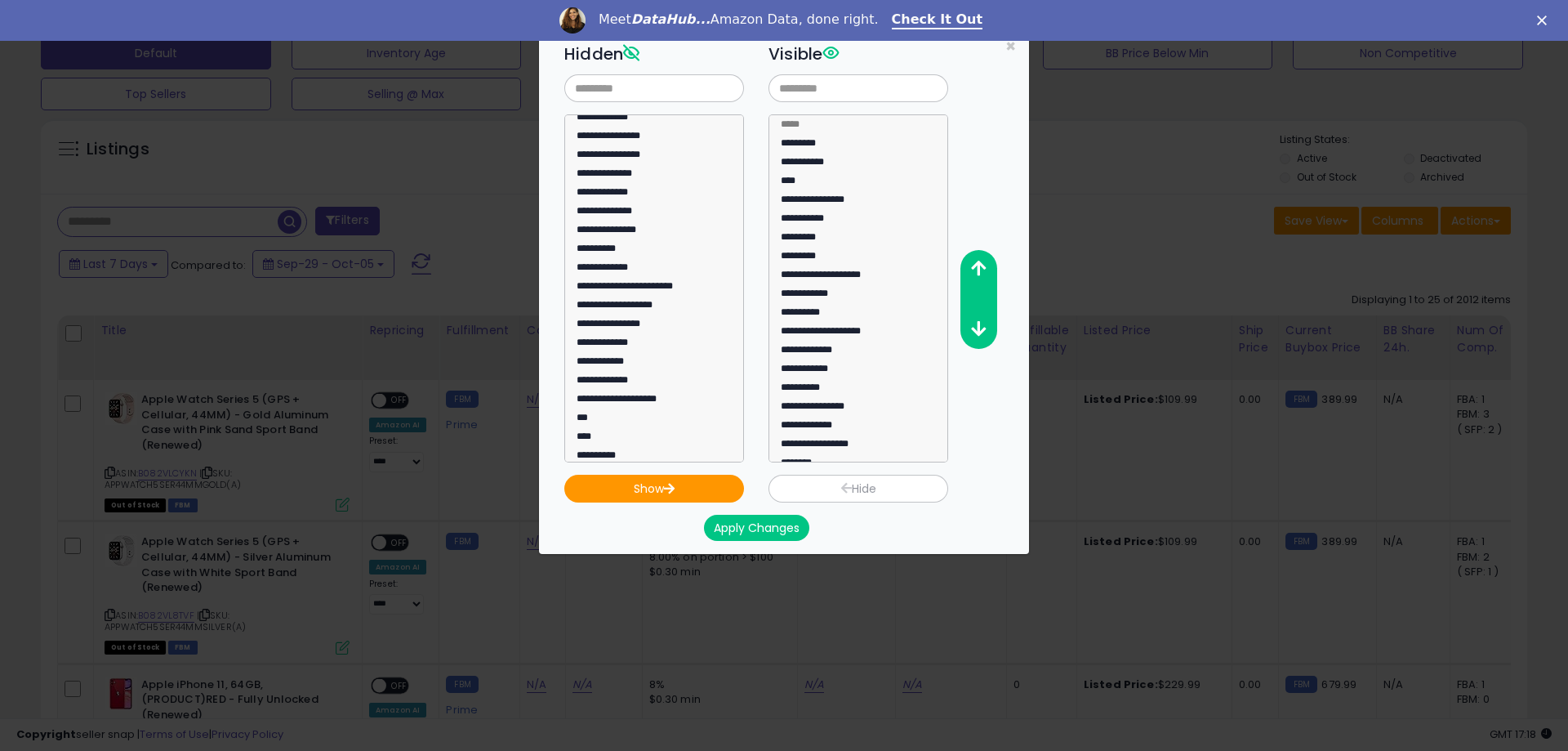
click at [280, 481] on div "**********" at bounding box center [784, 376] width 1568 height 751
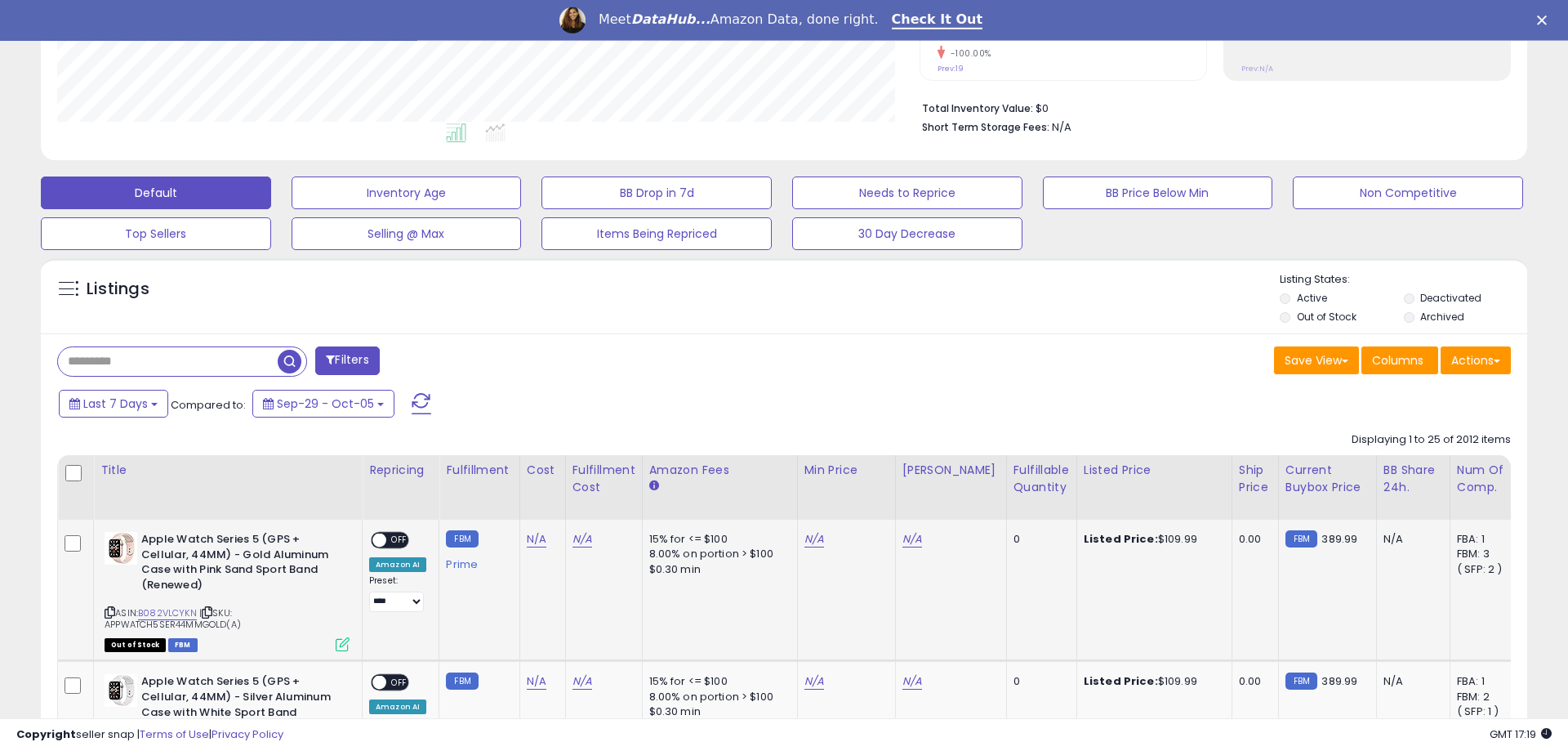
scroll to position [417, 0]
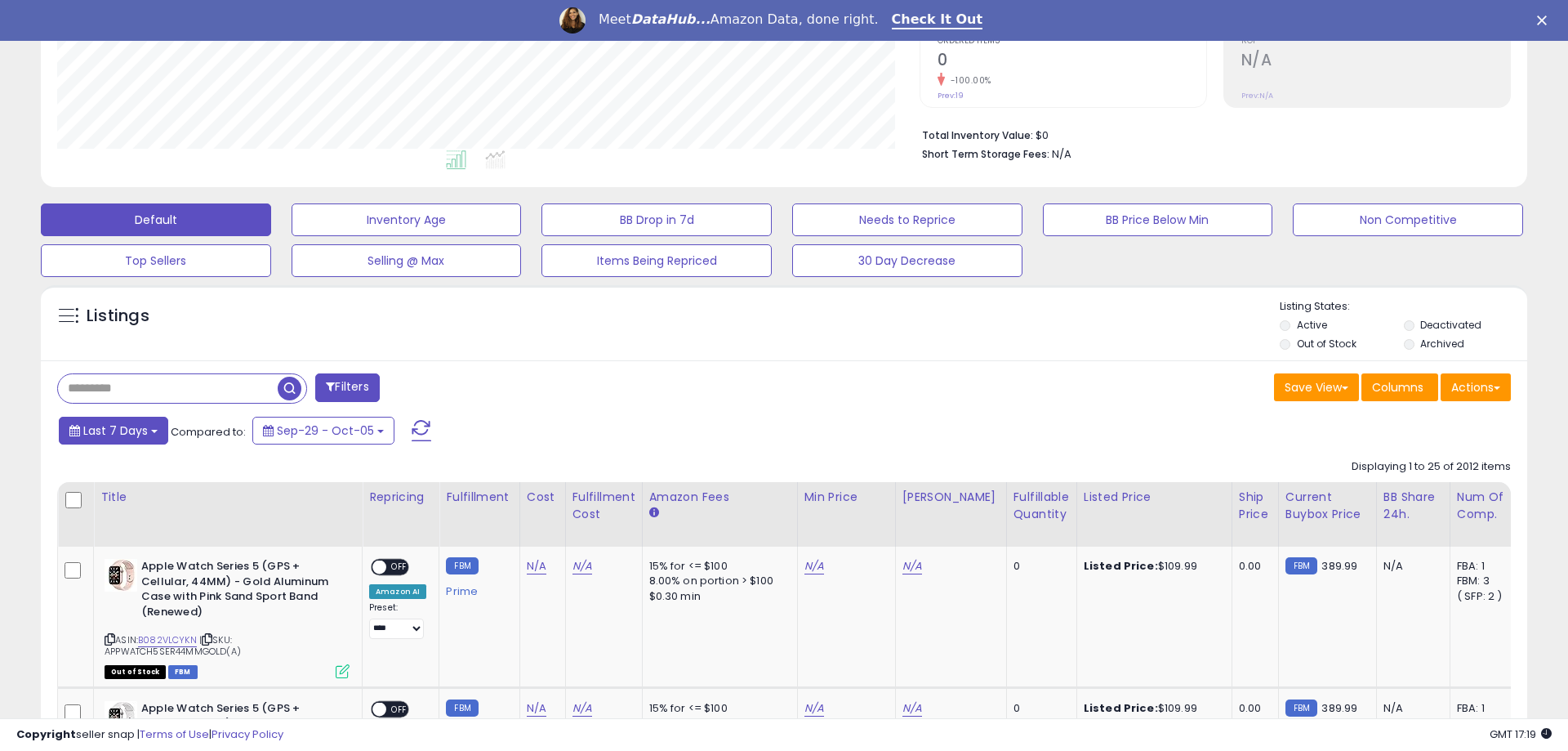
click at [135, 427] on span "Last 7 Days" at bounding box center [115, 431] width 65 height 16
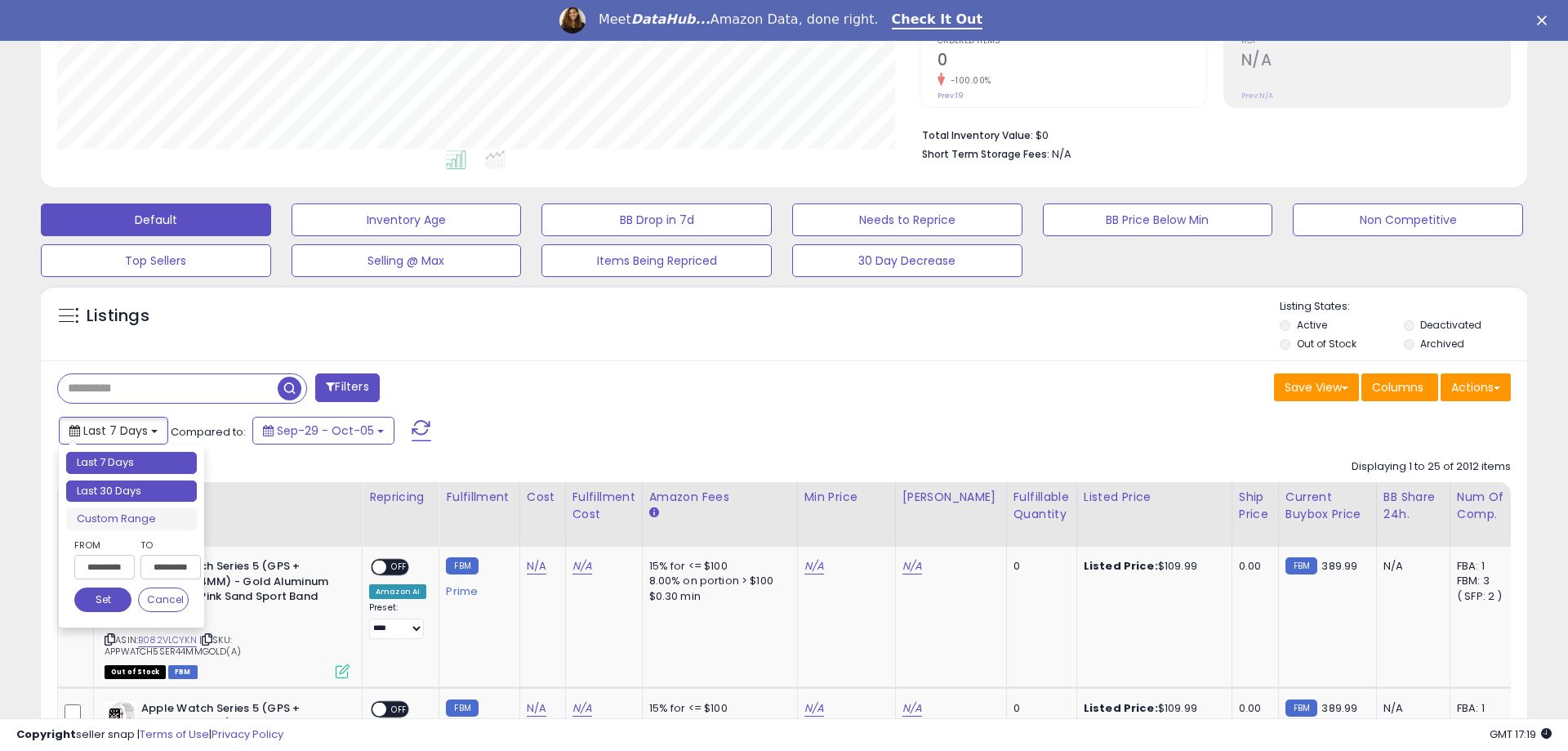
type input "**********"
click at [132, 487] on li "Last 30 Days" at bounding box center [131, 491] width 131 height 22
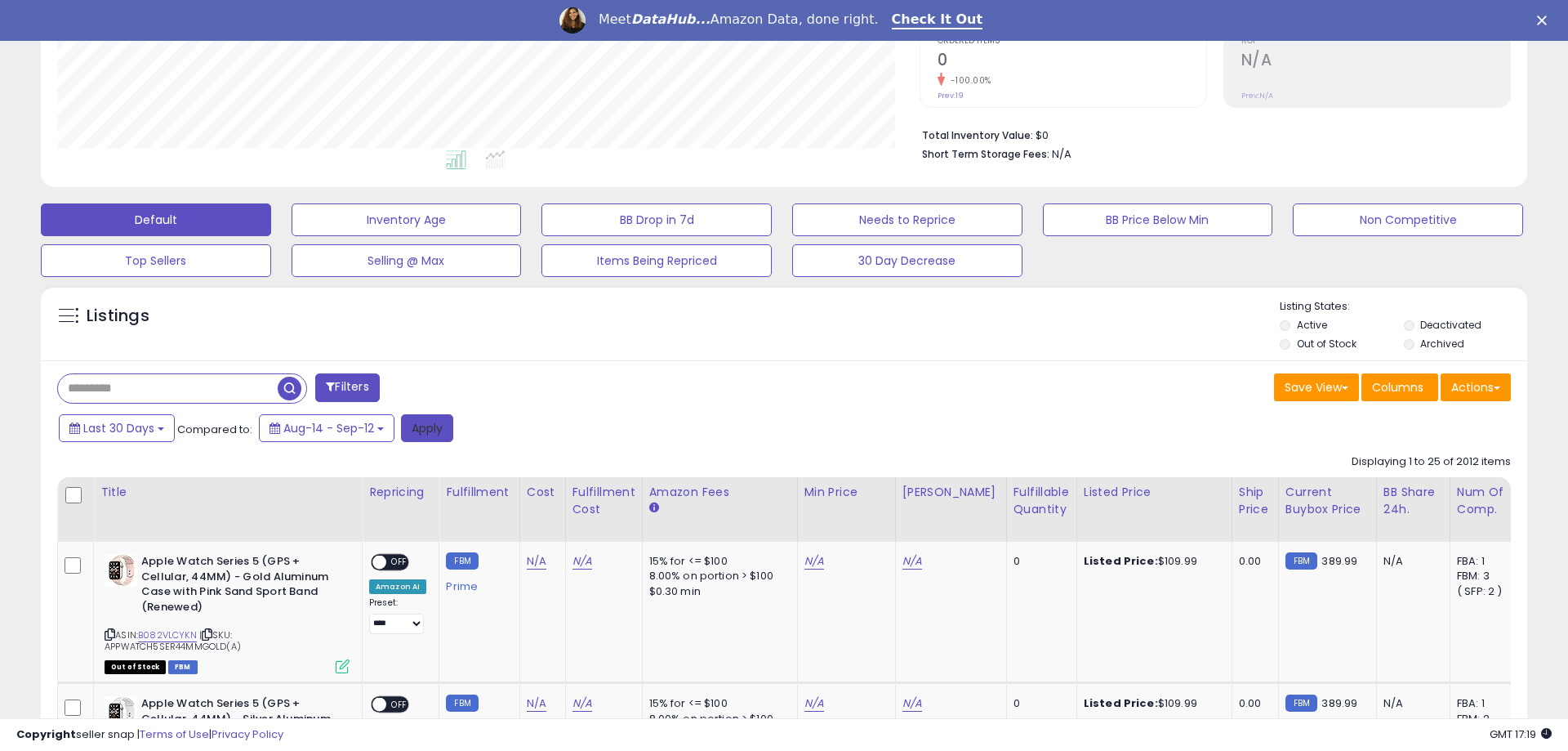
click at [411, 428] on button "Apply" at bounding box center [427, 428] width 52 height 28
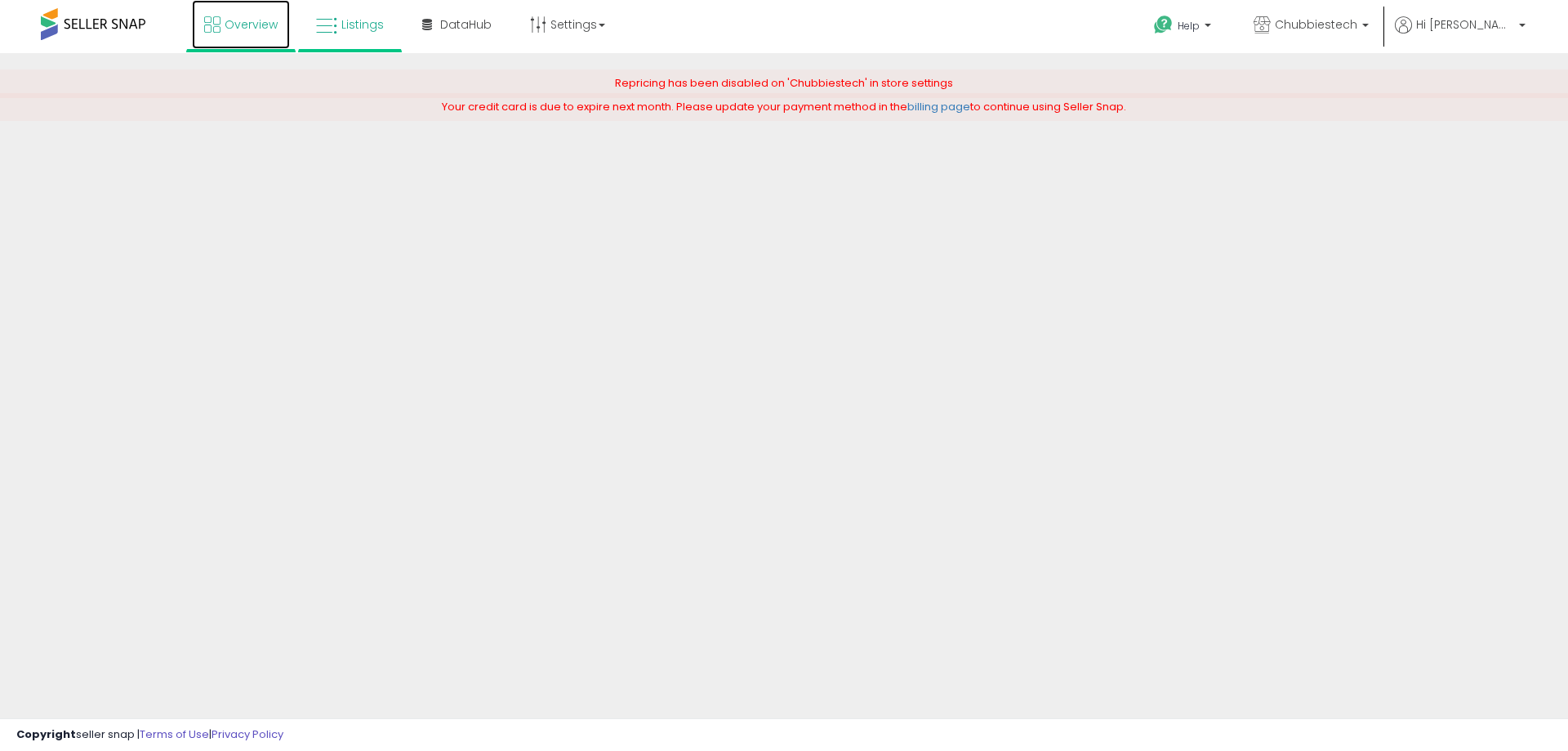
click at [234, 35] on link "Overview" at bounding box center [241, 24] width 98 height 49
click at [358, 24] on span "Listings" at bounding box center [362, 24] width 42 height 16
click at [271, 27] on span "Overview" at bounding box center [251, 24] width 53 height 16
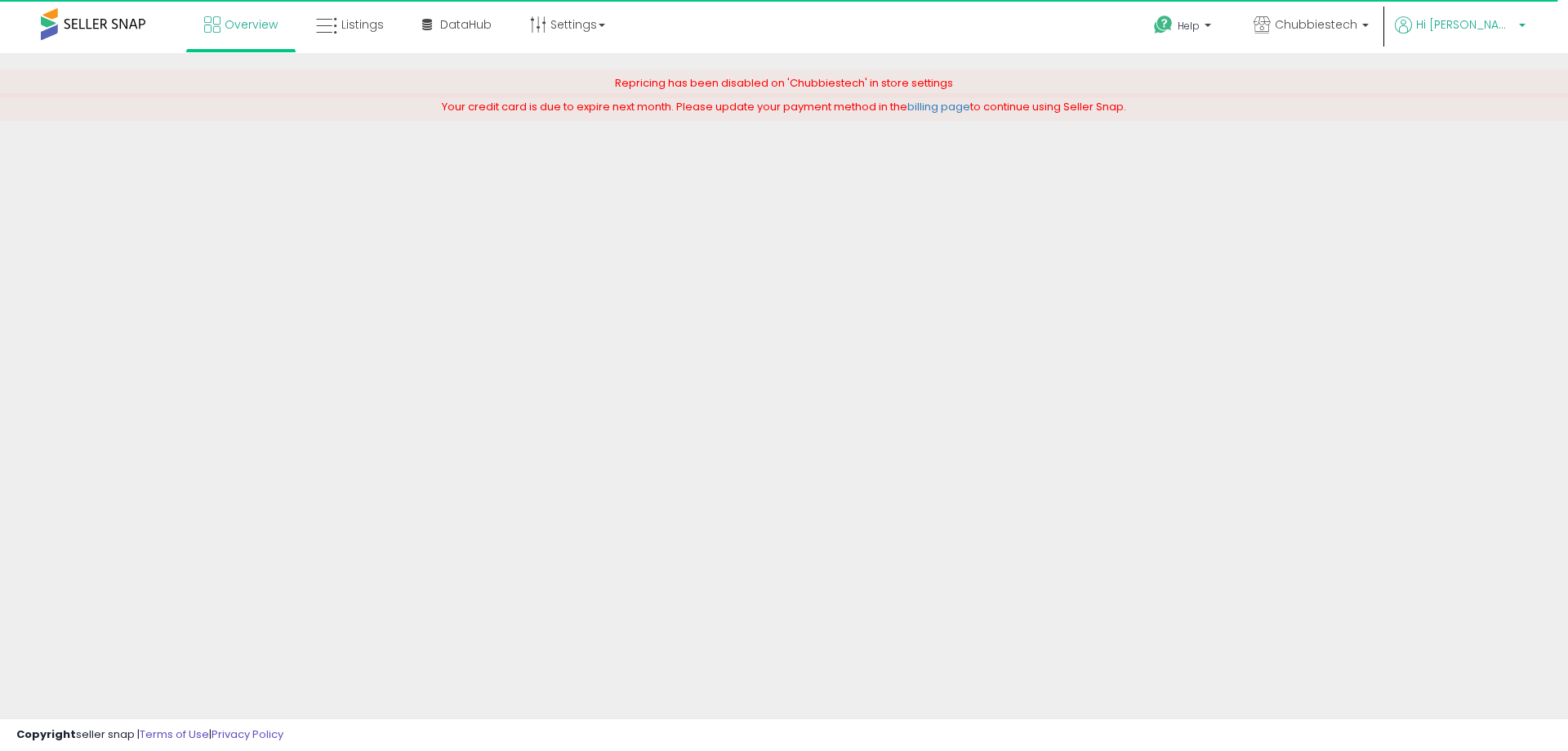
click at [1513, 28] on span "Hi [PERSON_NAME]" at bounding box center [1465, 24] width 98 height 16
click at [1492, 162] on li "Logout" at bounding box center [1488, 173] width 68 height 40
click at [1497, 177] on link "Logout" at bounding box center [1489, 172] width 36 height 15
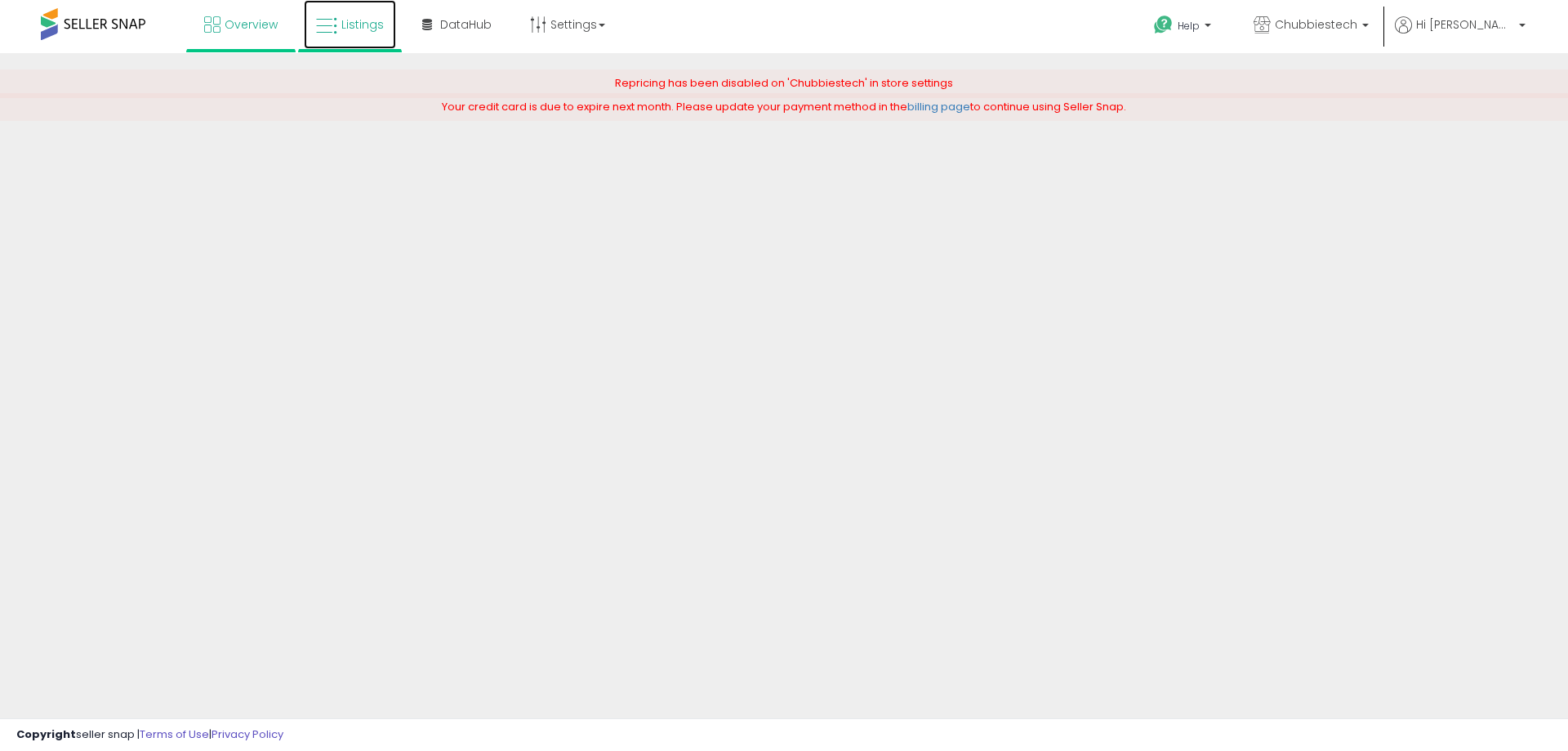
click at [351, 30] on span "Listings" at bounding box center [362, 24] width 42 height 16
click at [1482, 17] on span "Hi [PERSON_NAME]" at bounding box center [1465, 24] width 98 height 16
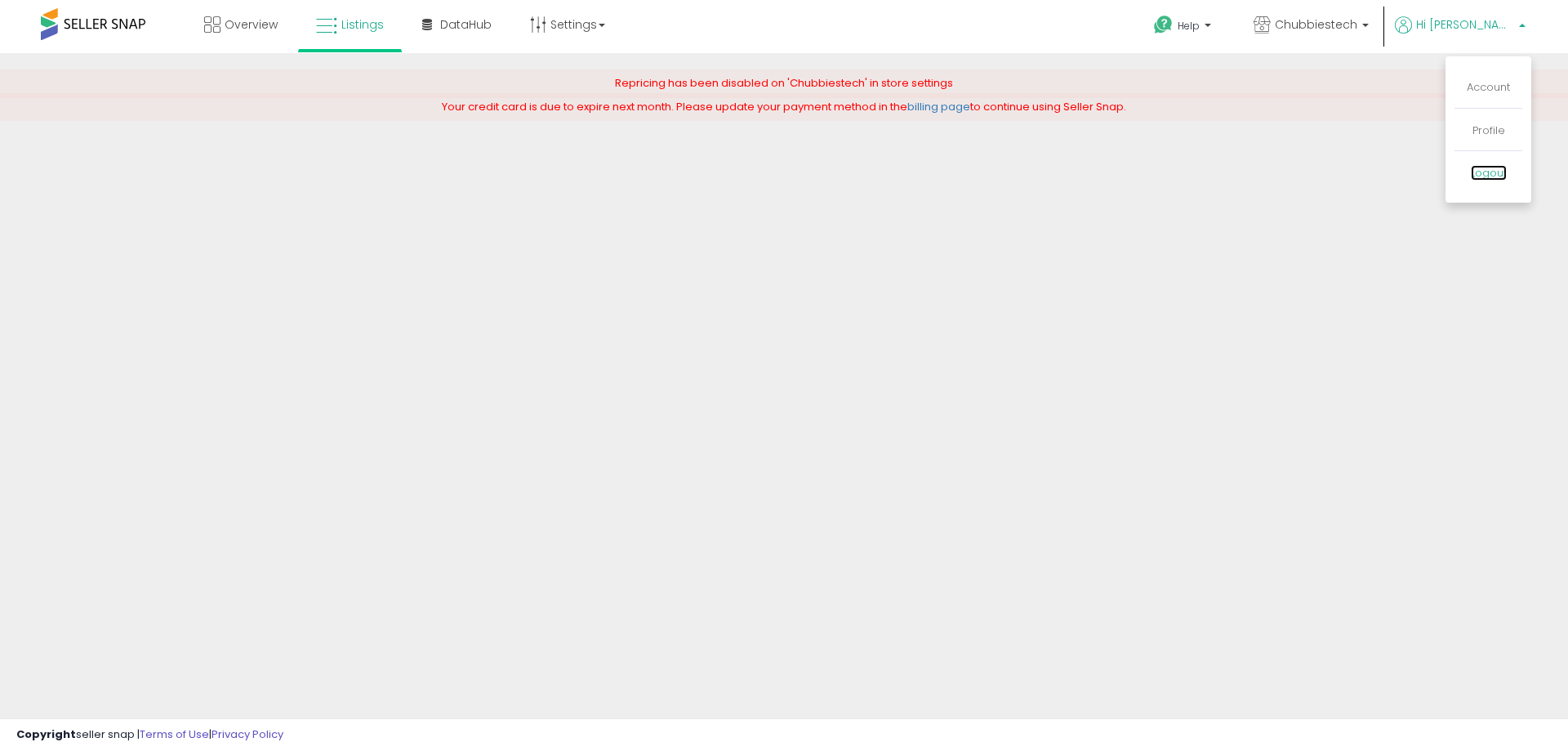
click at [1485, 180] on link "Logout" at bounding box center [1489, 172] width 36 height 15
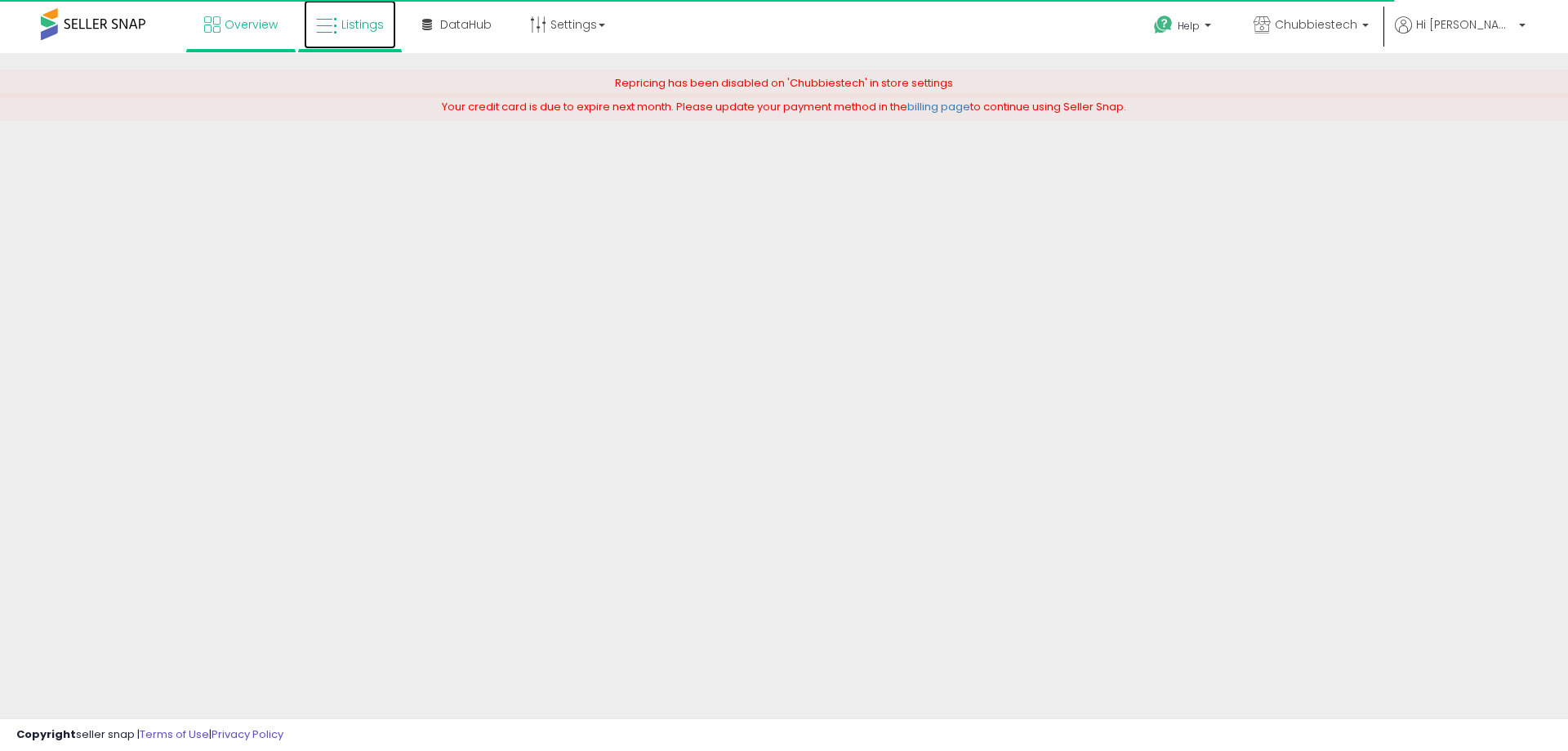
click at [327, 21] on icon at bounding box center [327, 26] width 22 height 22
